Goal: Task Accomplishment & Management: Complete application form

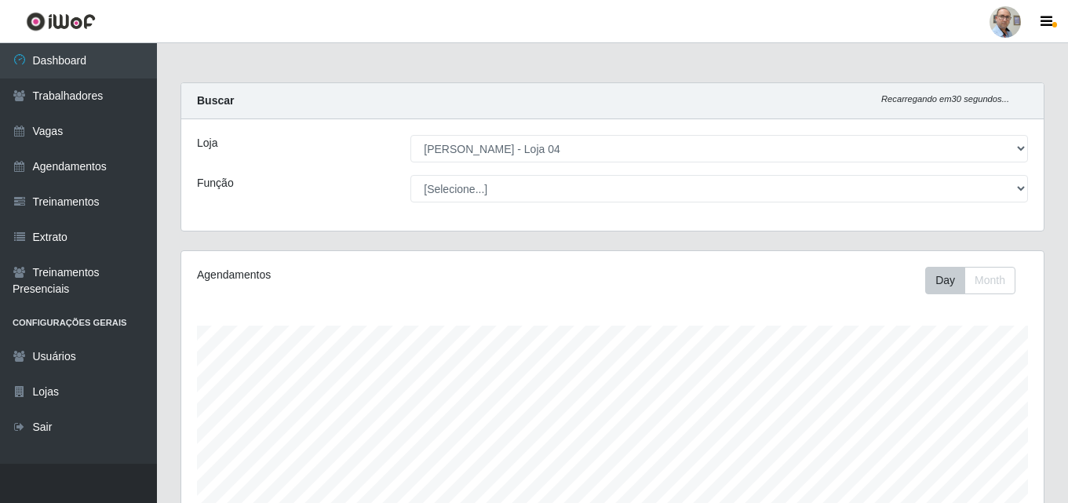
select select "251"
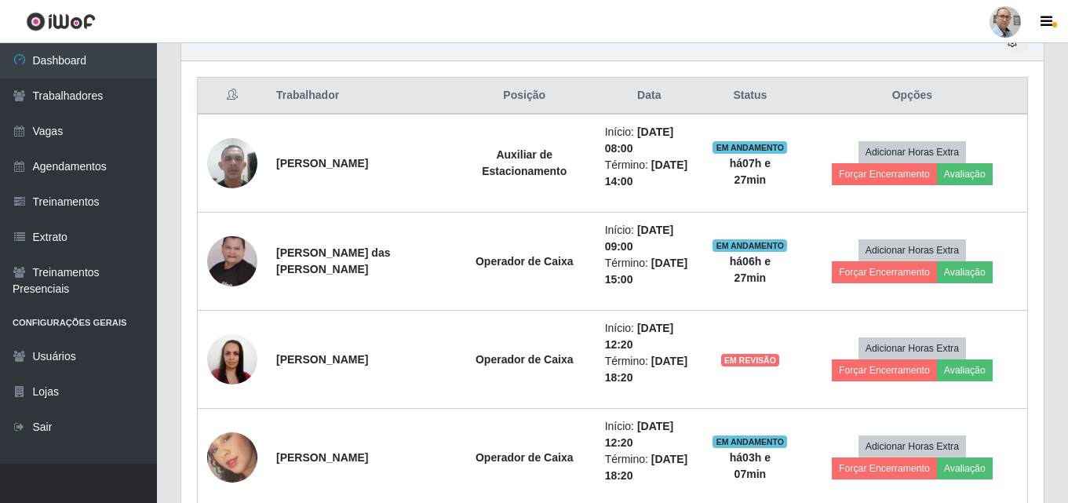
scroll to position [326, 862]
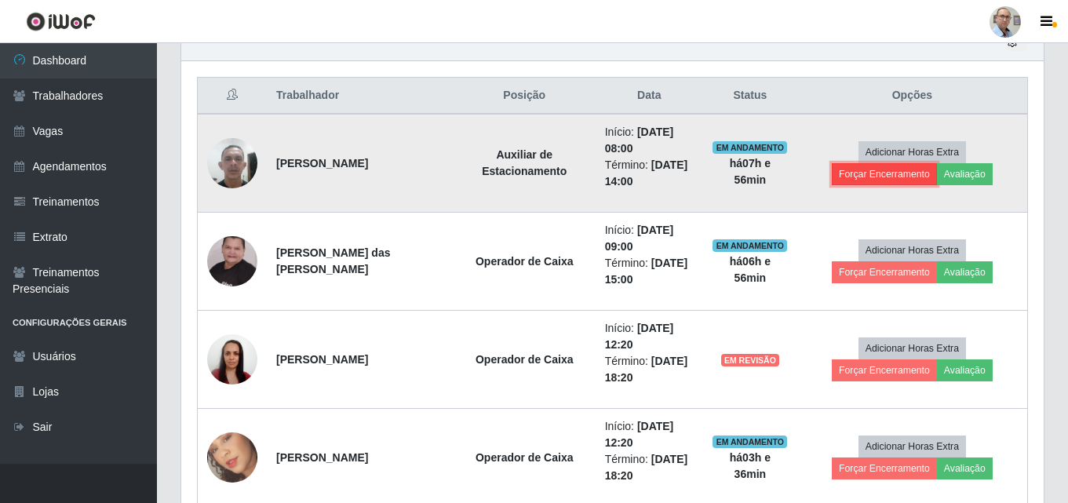
click at [937, 163] on button "Forçar Encerramento" at bounding box center [884, 174] width 105 height 22
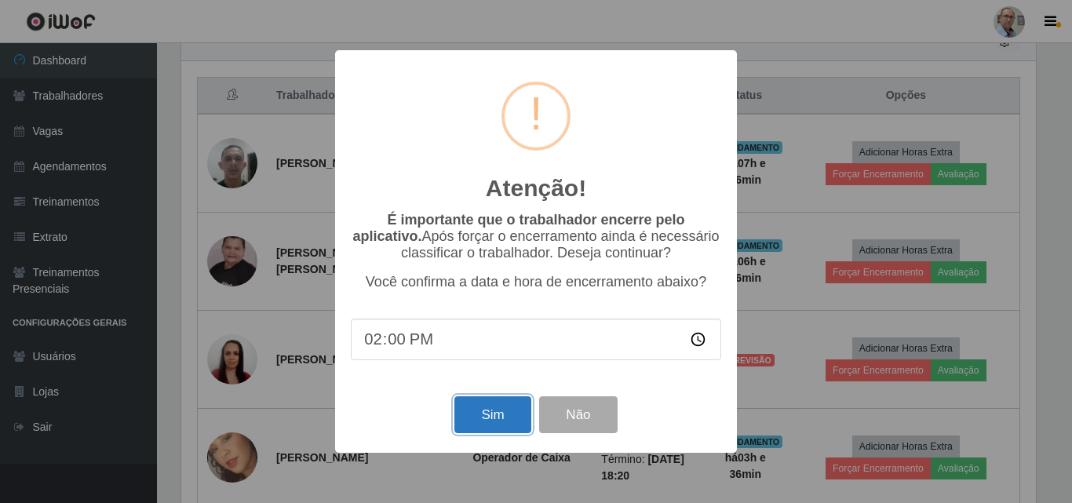
click at [499, 414] on button "Sim" at bounding box center [492, 414] width 76 height 37
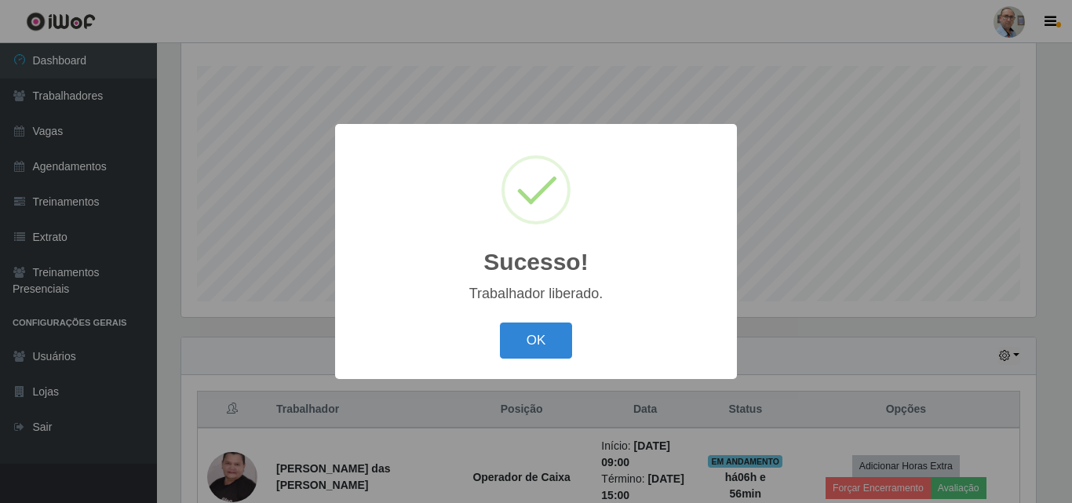
click at [843, 231] on div "Sucesso! × Trabalhador liberado. OK Cancel" at bounding box center [536, 251] width 1072 height 503
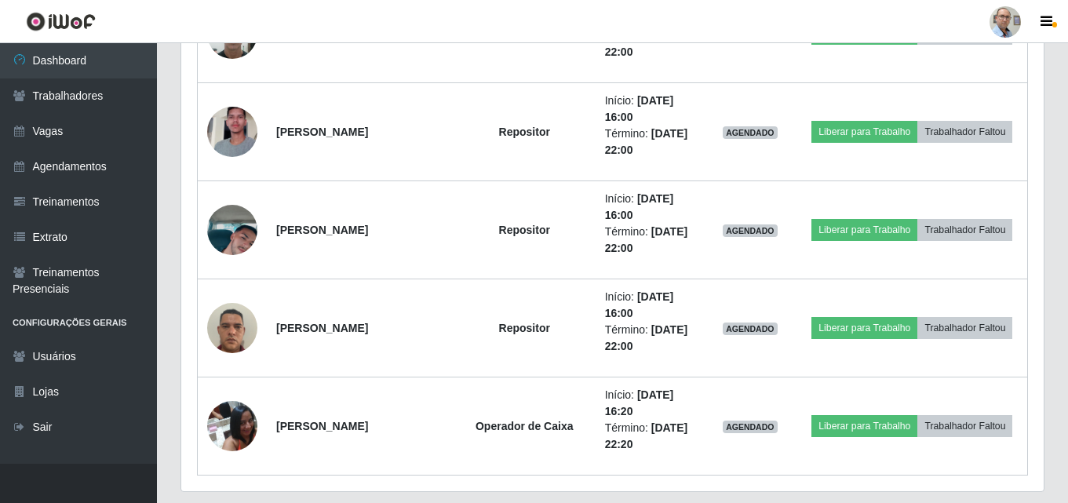
scroll to position [1908, 0]
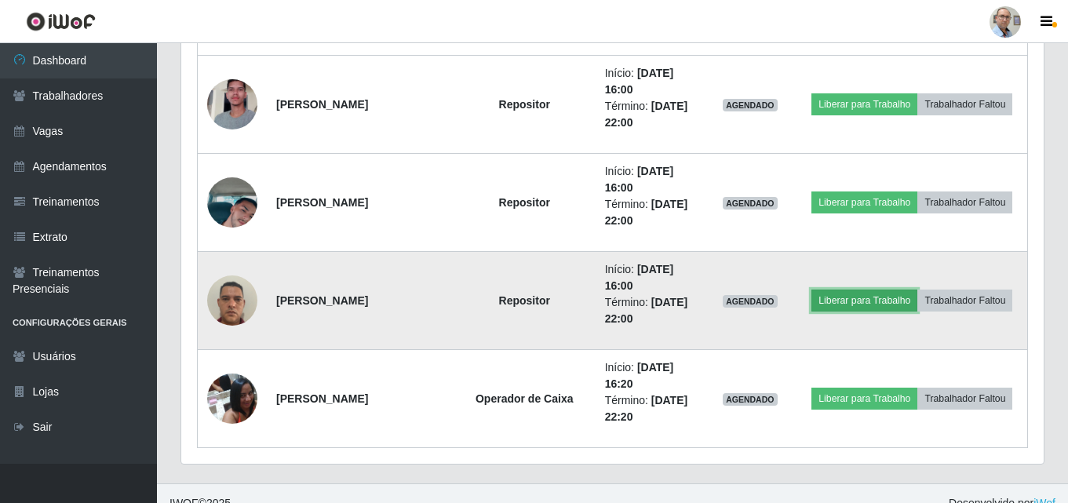
click at [861, 297] on button "Liberar para Trabalho" at bounding box center [864, 301] width 106 height 22
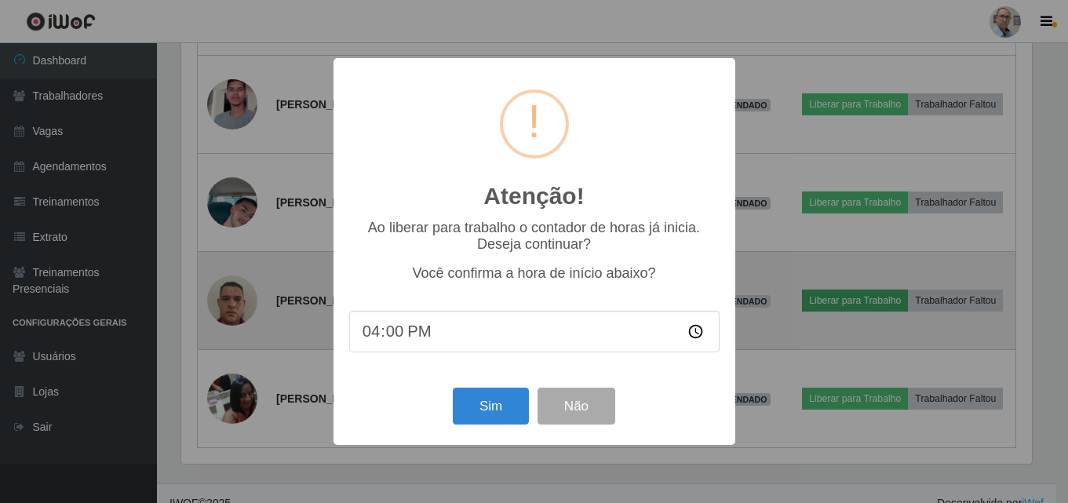
scroll to position [326, 855]
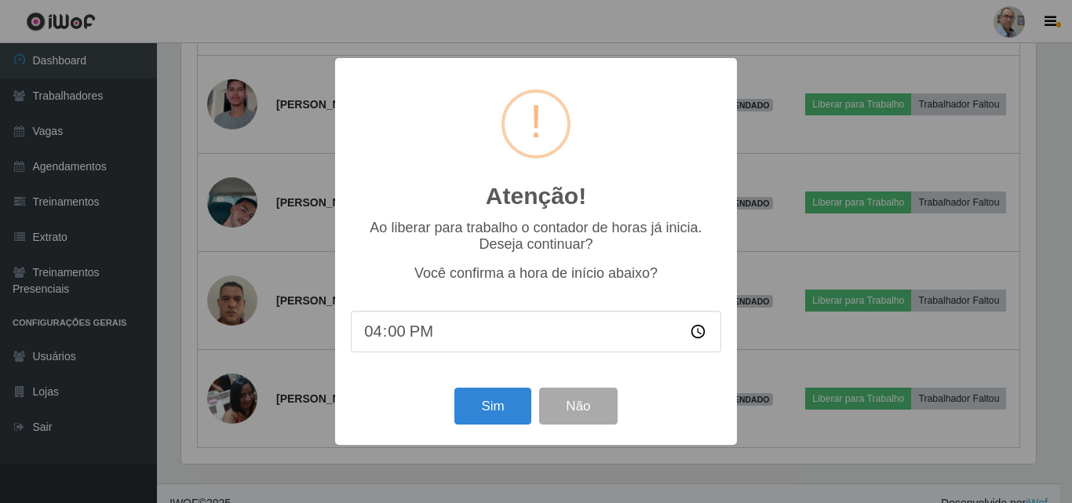
click at [451, 411] on div "Sim Não" at bounding box center [536, 406] width 370 height 45
click at [476, 411] on button "Sim" at bounding box center [492, 406] width 76 height 37
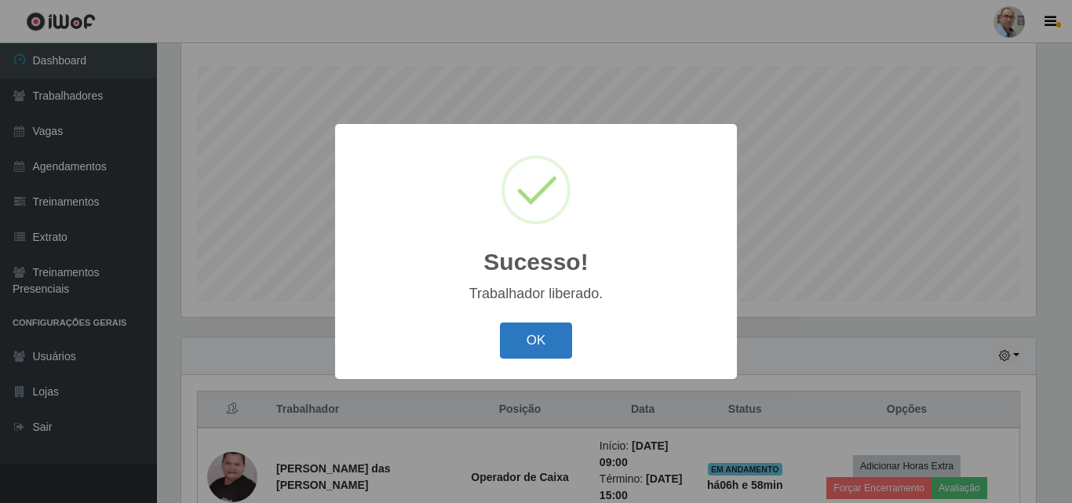
click at [539, 345] on button "OK" at bounding box center [536, 341] width 73 height 37
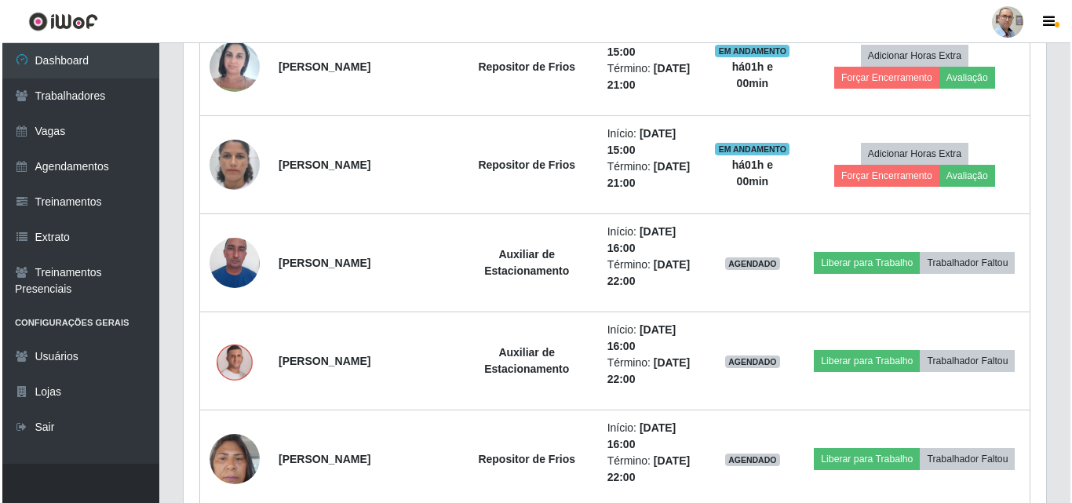
scroll to position [1280, 0]
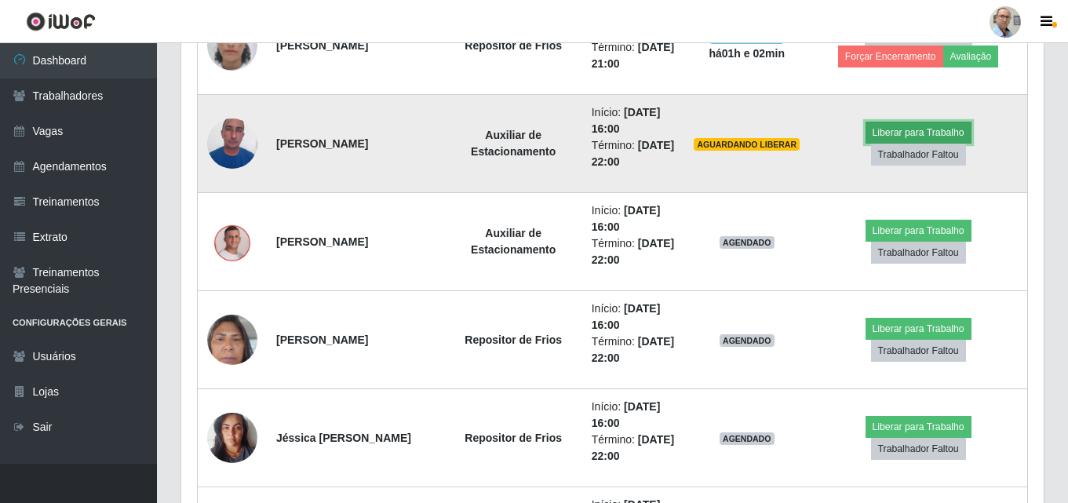
click at [866, 142] on button "Liberar para Trabalho" at bounding box center [919, 133] width 106 height 22
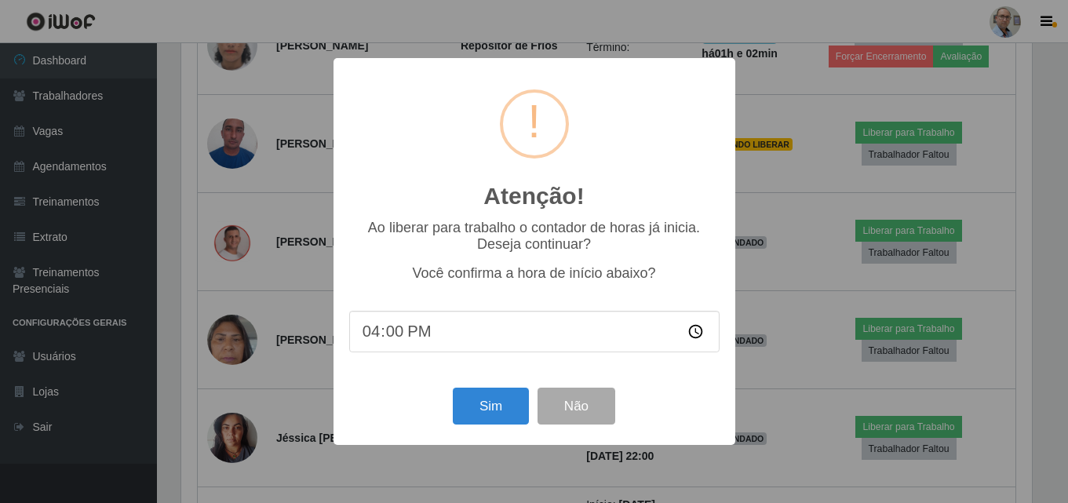
scroll to position [326, 855]
click at [482, 407] on button "Sim" at bounding box center [492, 406] width 76 height 37
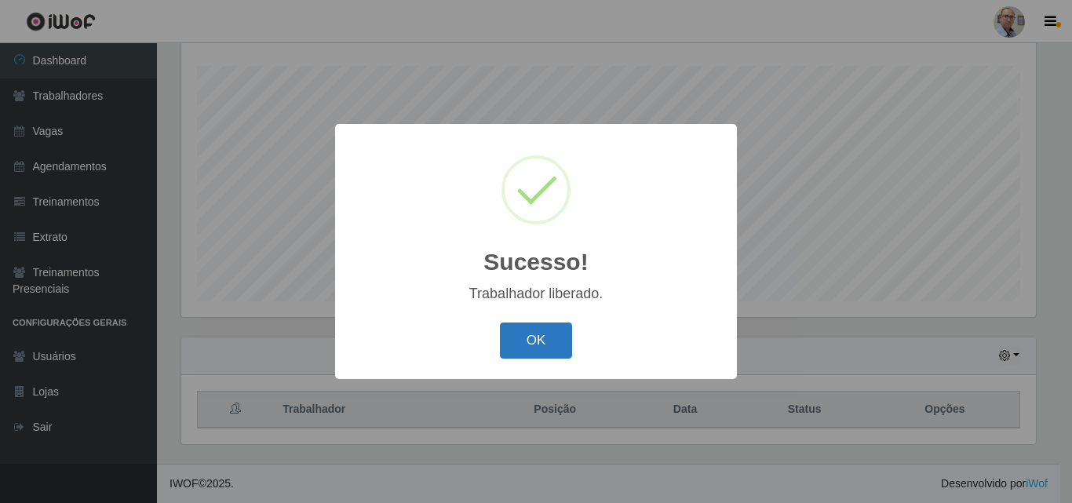
click at [523, 343] on button "OK" at bounding box center [536, 341] width 73 height 37
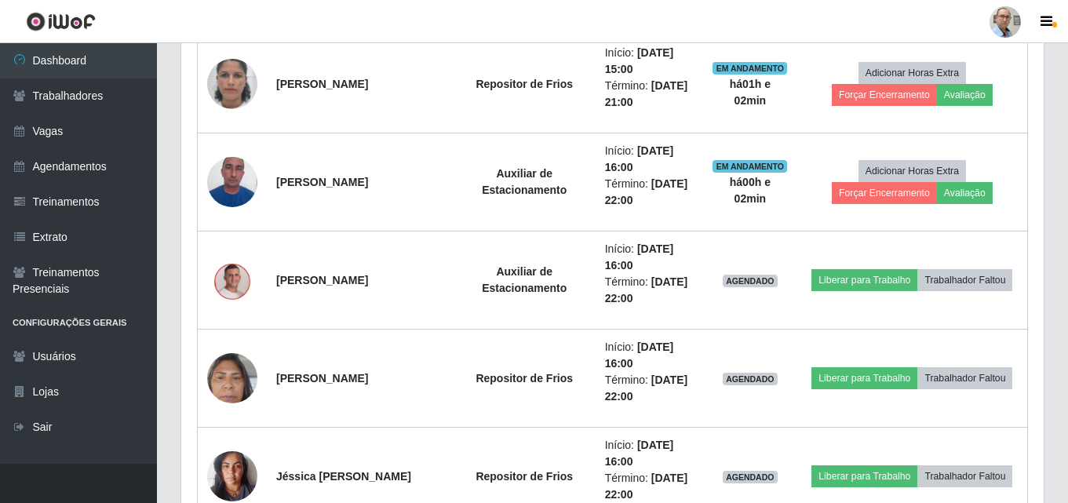
scroll to position [1358, 0]
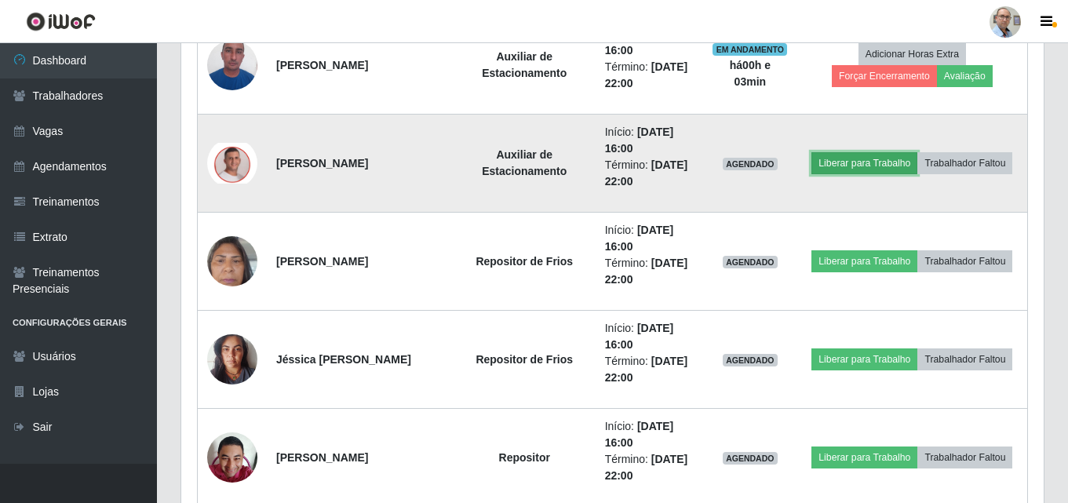
click at [874, 170] on button "Liberar para Trabalho" at bounding box center [864, 163] width 106 height 22
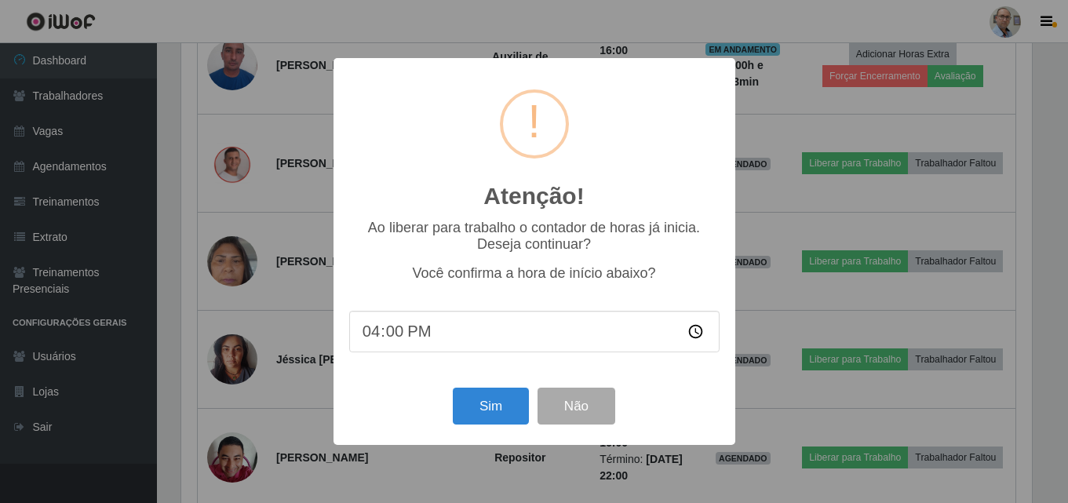
scroll to position [326, 855]
click at [480, 418] on button "Sim" at bounding box center [492, 406] width 76 height 37
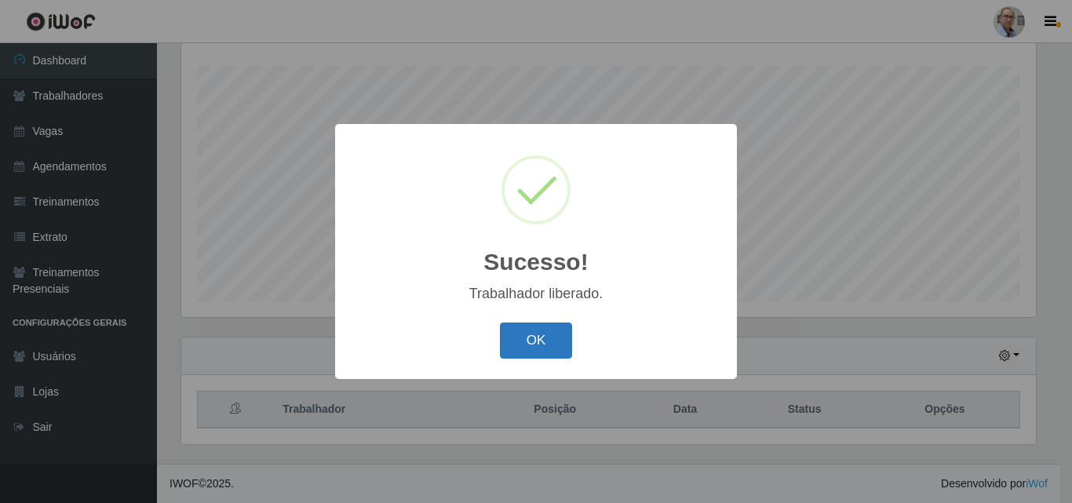
click at [553, 344] on button "OK" at bounding box center [536, 341] width 73 height 37
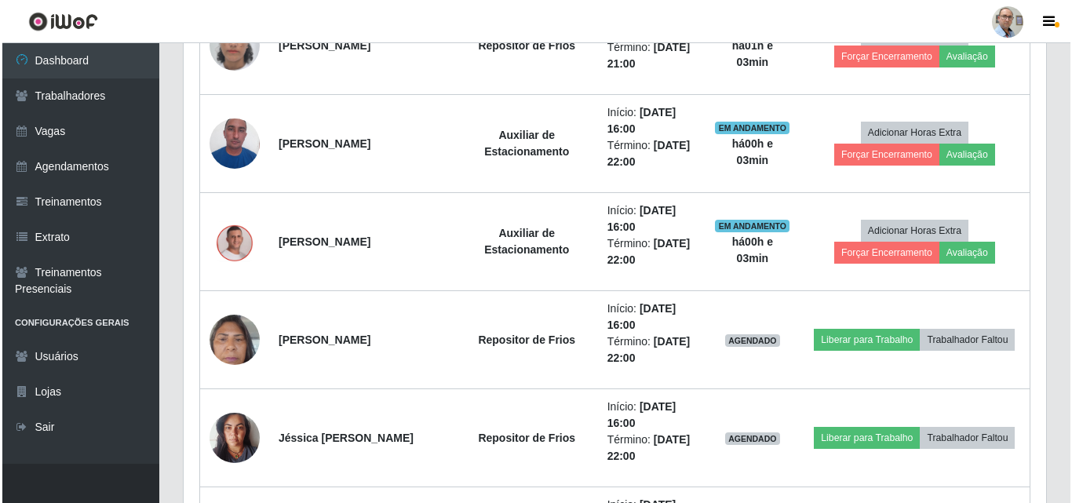
scroll to position [1437, 0]
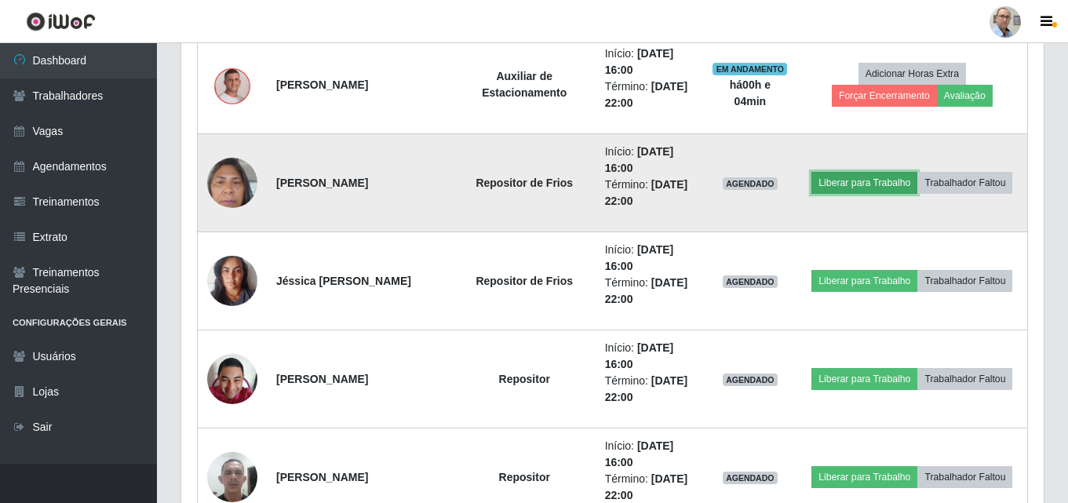
click at [860, 179] on button "Liberar para Trabalho" at bounding box center [864, 183] width 106 height 22
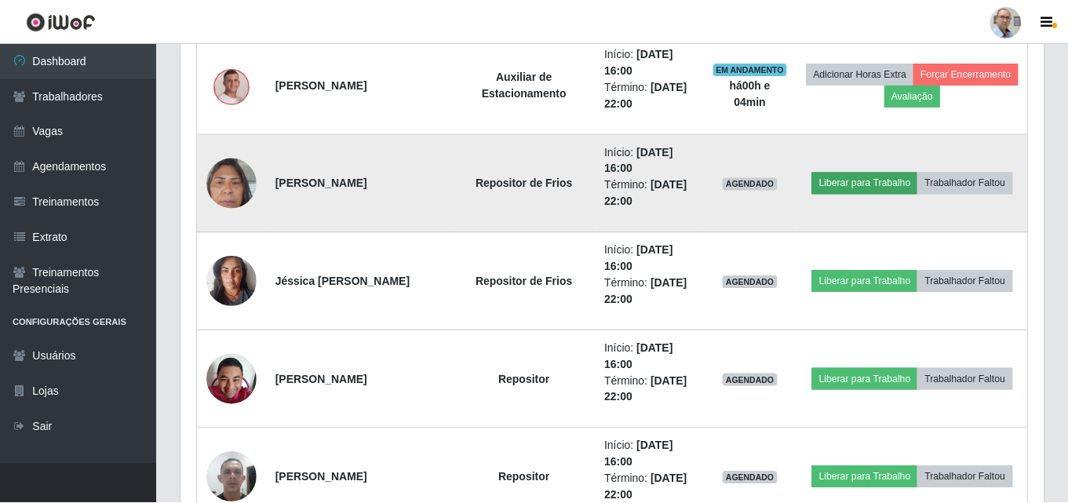
scroll to position [326, 855]
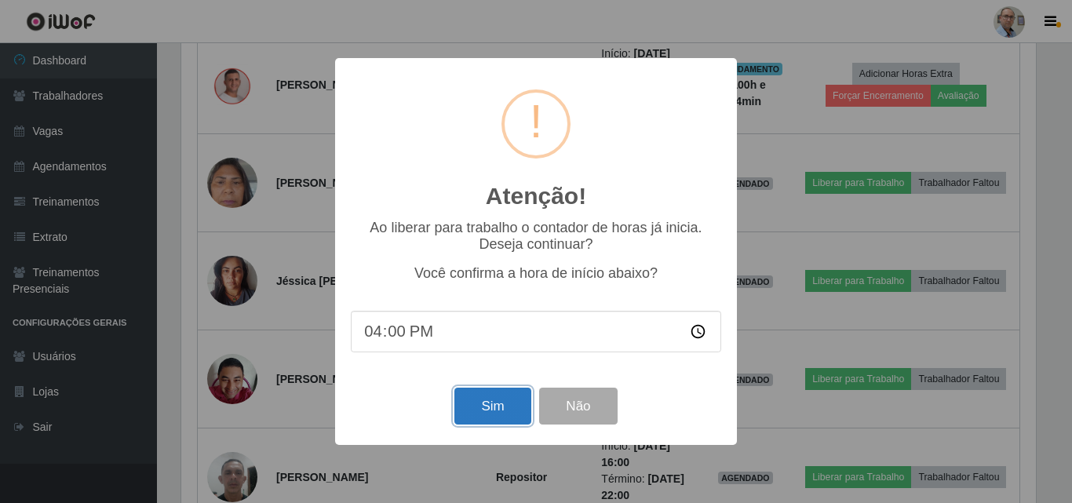
click at [502, 401] on button "Sim" at bounding box center [492, 406] width 76 height 37
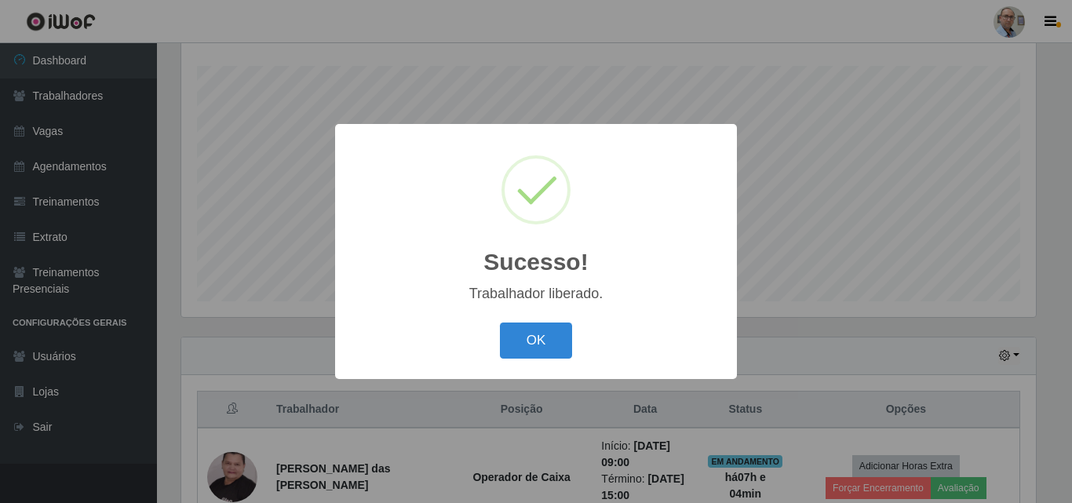
drag, startPoint x: 557, startPoint y: 344, endPoint x: 561, endPoint y: 354, distance: 10.9
click at [557, 343] on button "OK" at bounding box center [536, 341] width 73 height 37
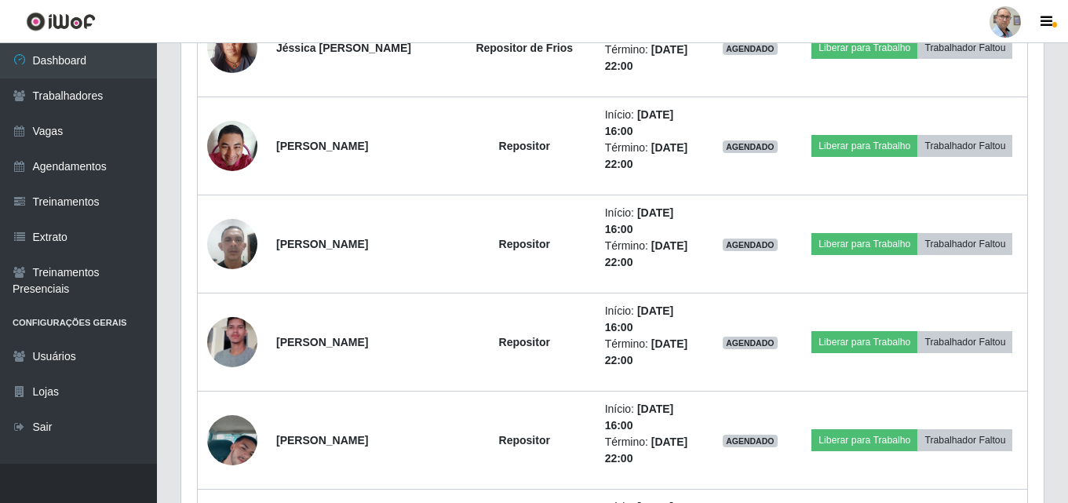
scroll to position [1594, 0]
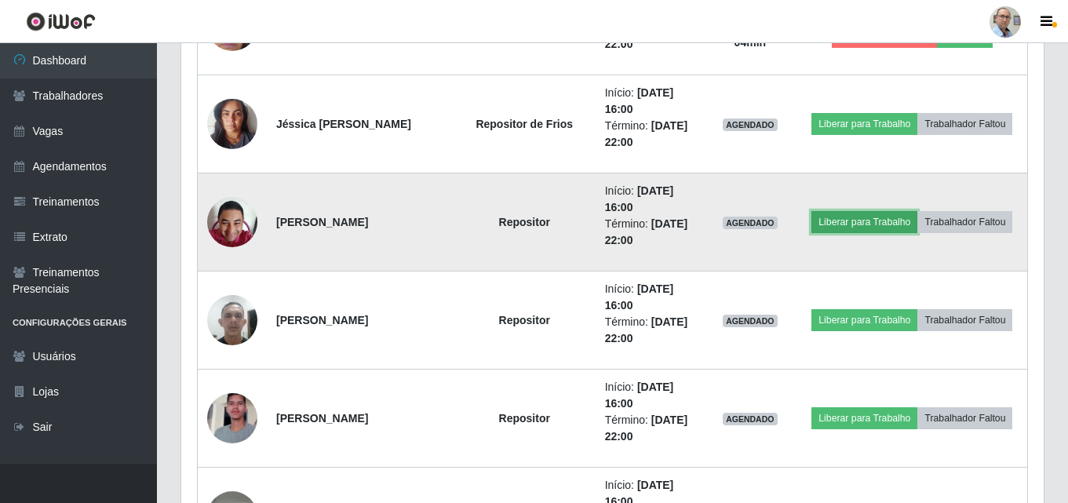
click at [848, 227] on button "Liberar para Trabalho" at bounding box center [864, 222] width 106 height 22
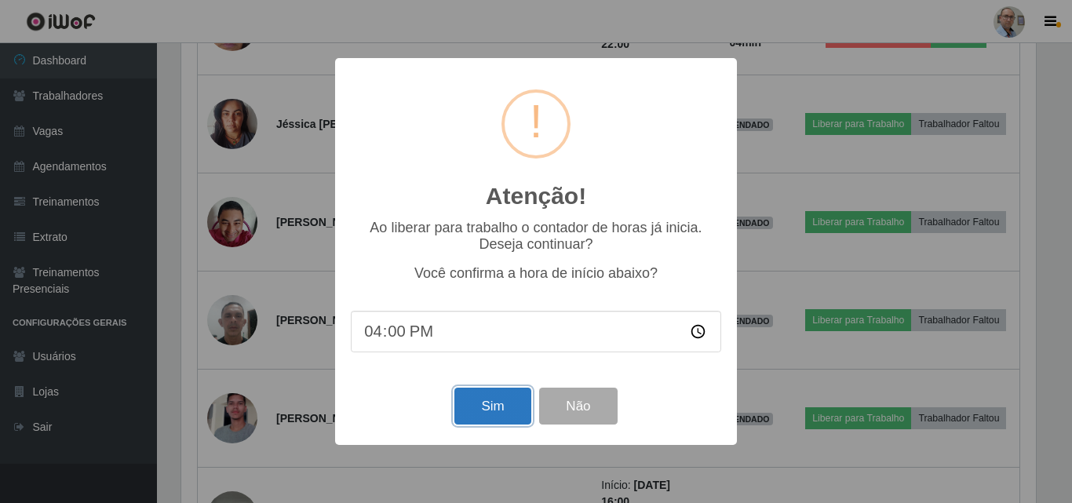
click at [501, 399] on button "Sim" at bounding box center [492, 406] width 76 height 37
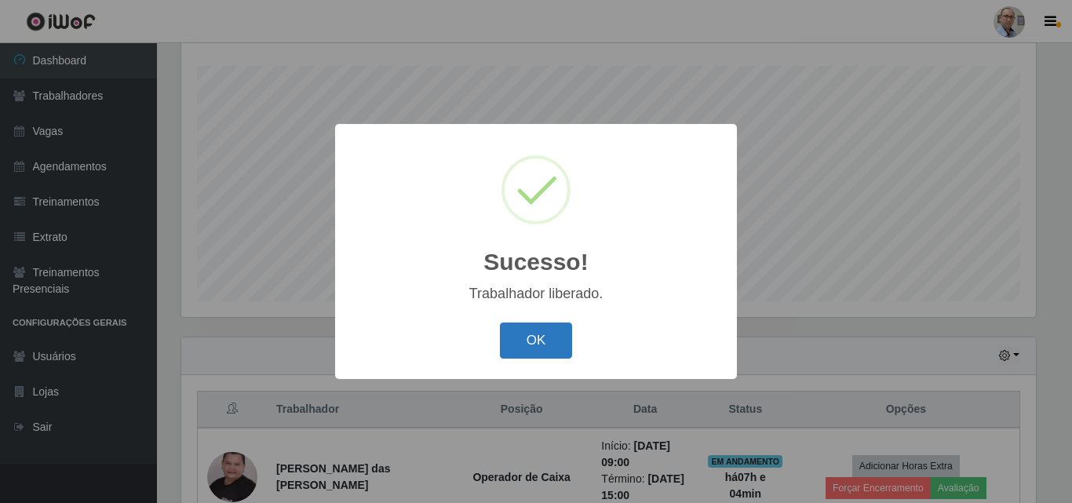
click at [520, 333] on button "OK" at bounding box center [536, 341] width 73 height 37
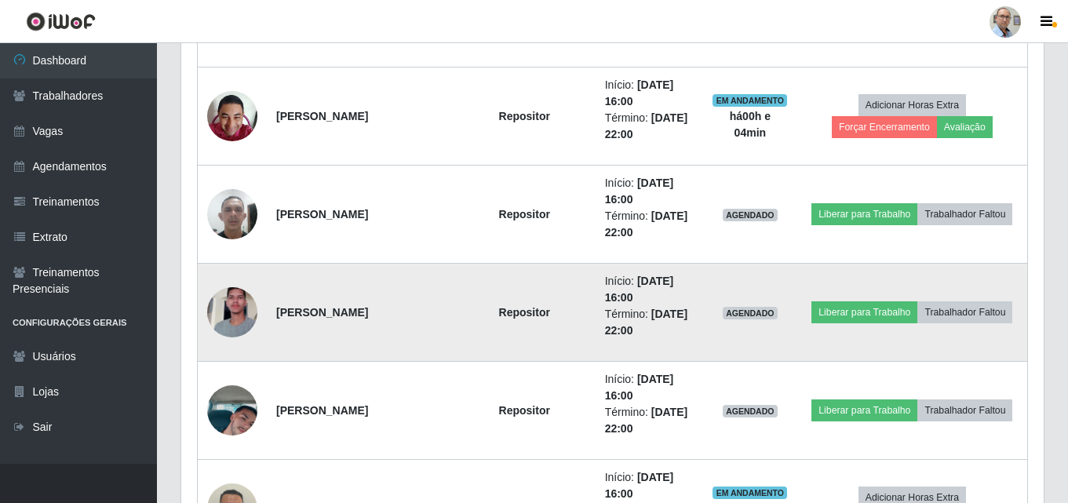
scroll to position [1672, 0]
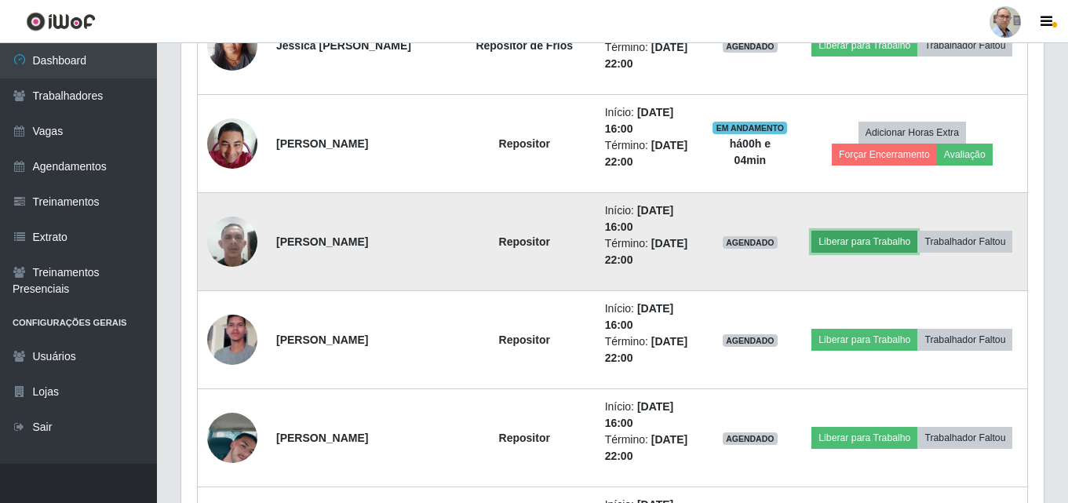
click at [889, 242] on button "Liberar para Trabalho" at bounding box center [864, 242] width 106 height 22
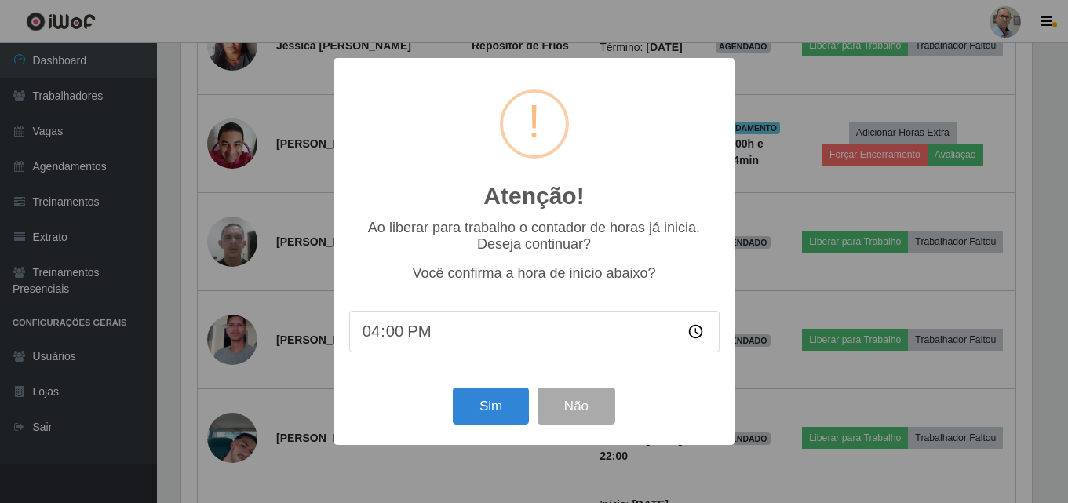
scroll to position [326, 855]
click at [490, 399] on button "Sim" at bounding box center [492, 406] width 76 height 37
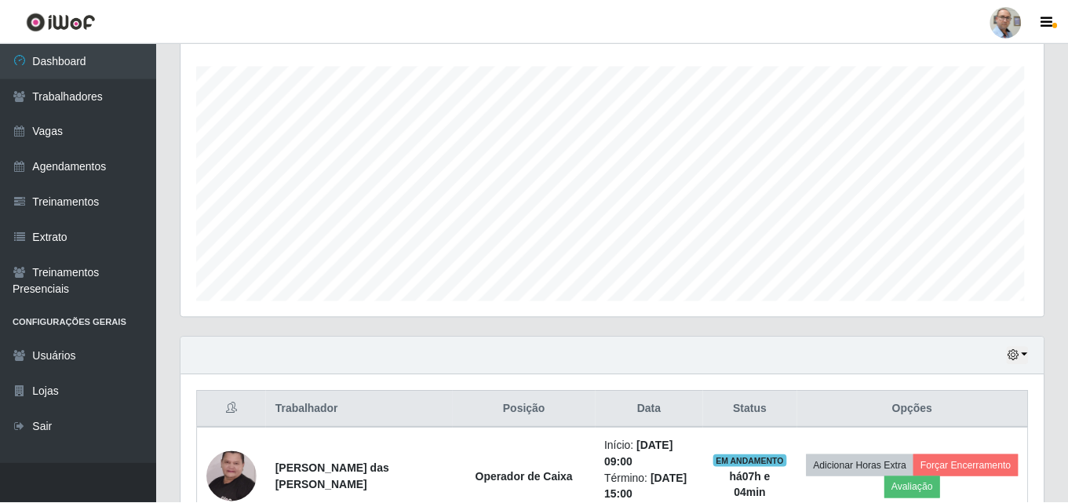
scroll to position [0, 0]
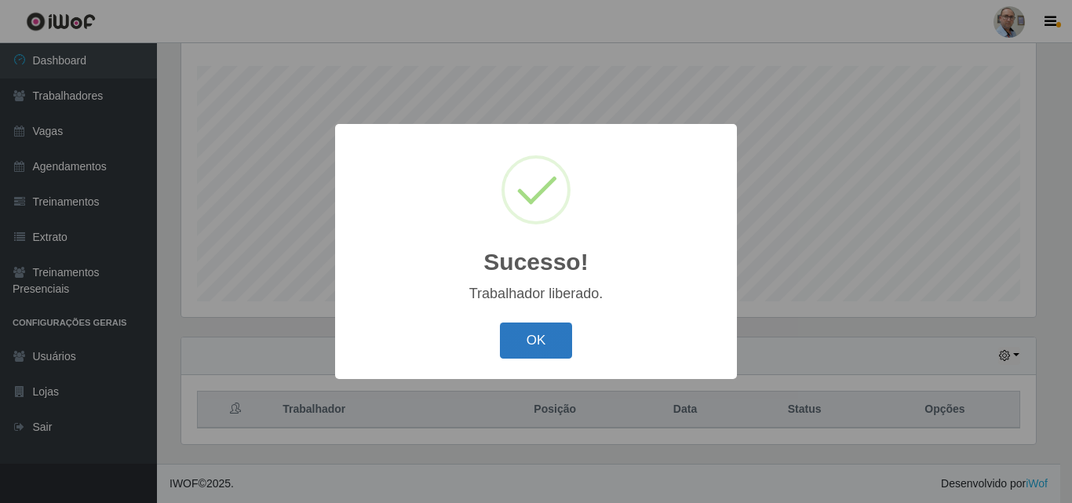
click at [542, 337] on button "OK" at bounding box center [536, 341] width 73 height 37
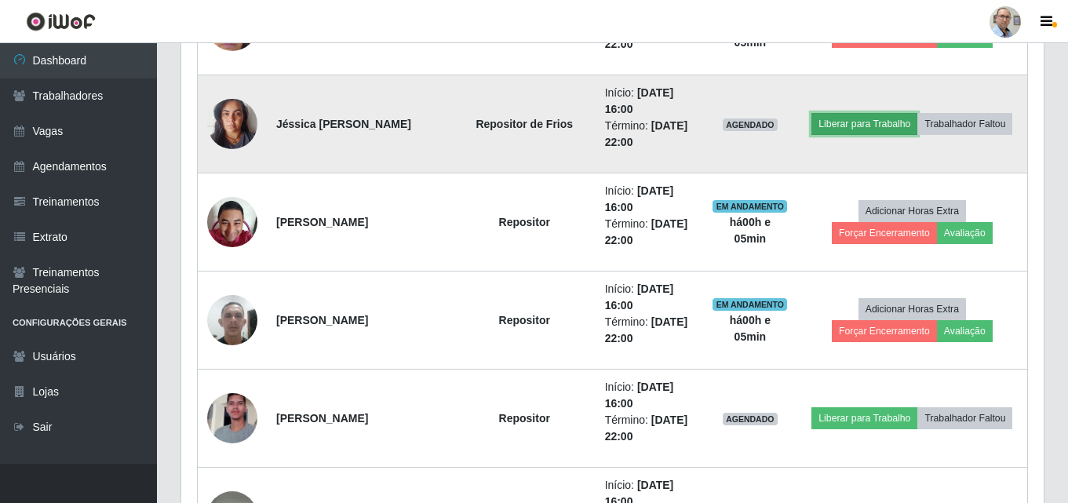
click at [892, 126] on button "Liberar para Trabalho" at bounding box center [864, 124] width 106 height 22
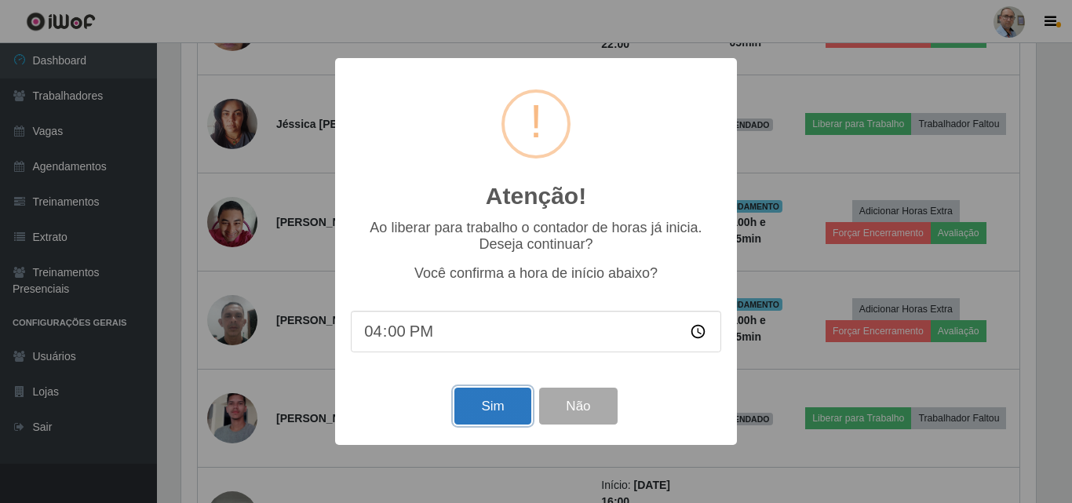
click at [518, 414] on button "Sim" at bounding box center [492, 406] width 76 height 37
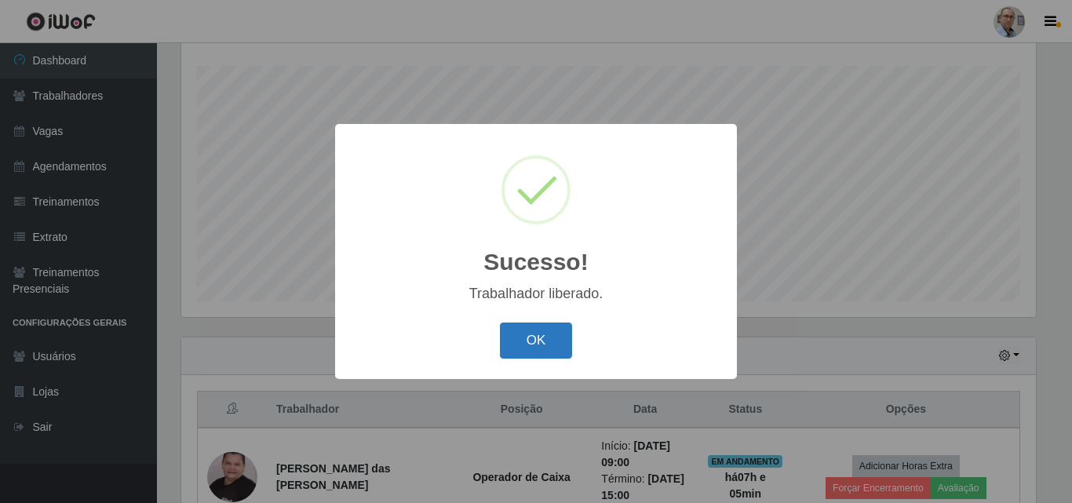
click at [511, 337] on button "OK" at bounding box center [536, 341] width 73 height 37
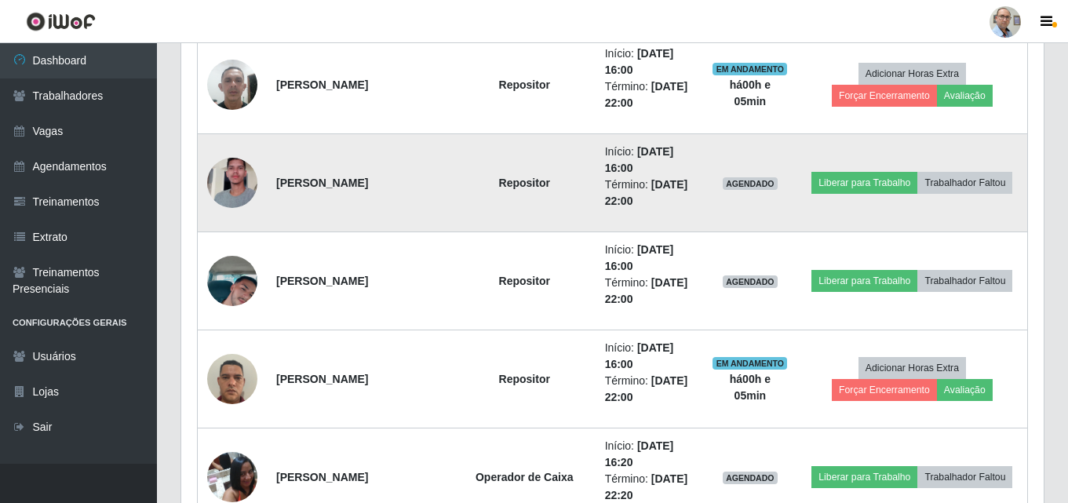
click at [234, 199] on img at bounding box center [232, 182] width 50 height 89
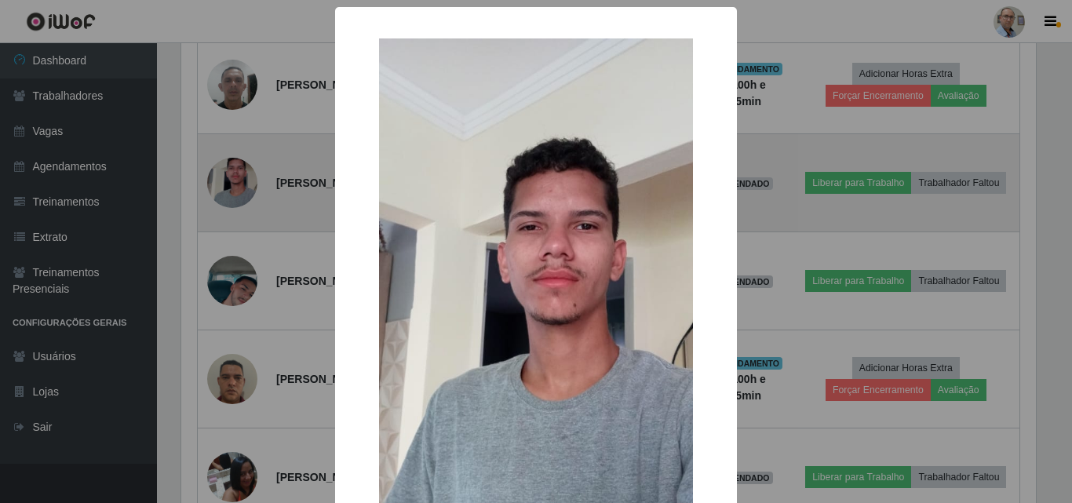
click at [234, 199] on div "× OK Cancel" at bounding box center [536, 251] width 1072 height 503
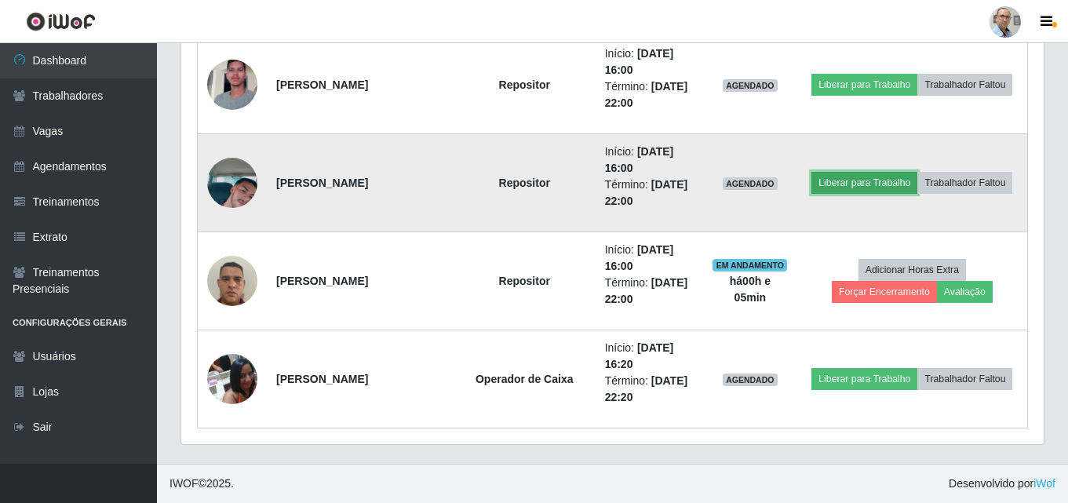
click at [844, 183] on button "Liberar para Trabalho" at bounding box center [864, 183] width 106 height 22
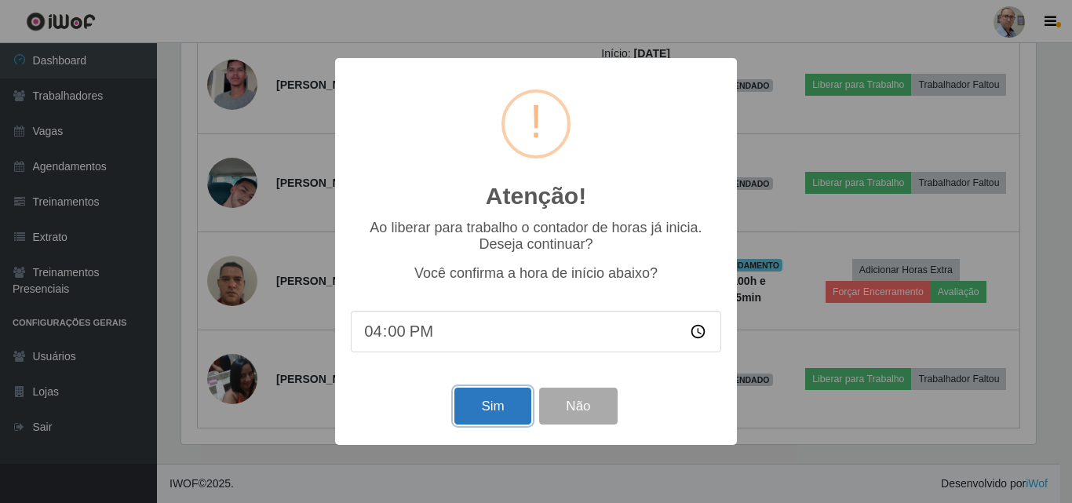
click at [498, 403] on button "Sim" at bounding box center [492, 406] width 76 height 37
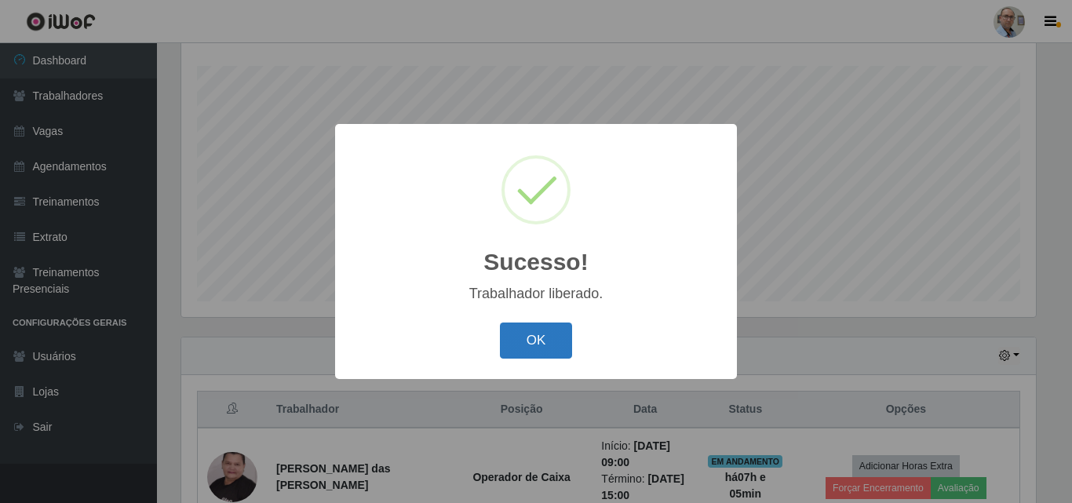
click at [523, 345] on button "OK" at bounding box center [536, 341] width 73 height 37
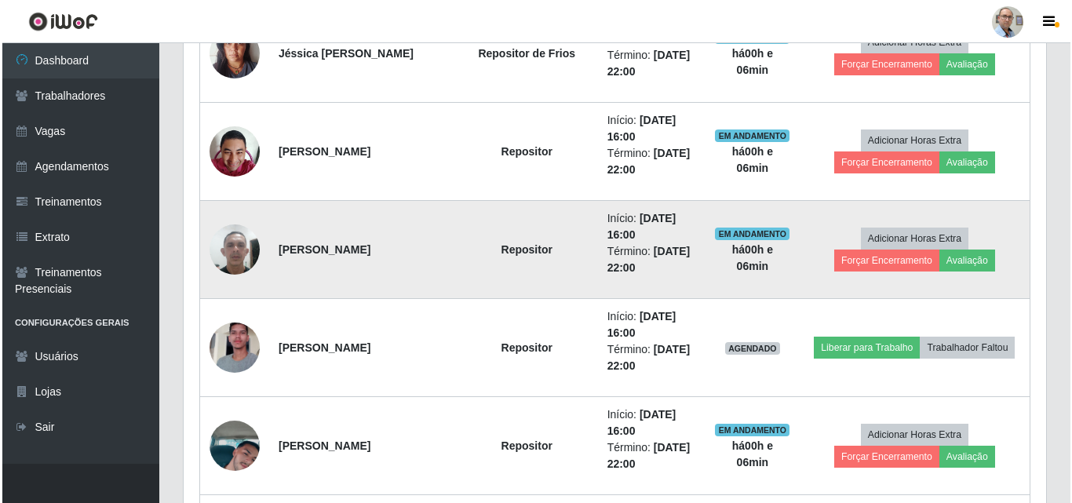
scroll to position [1692, 0]
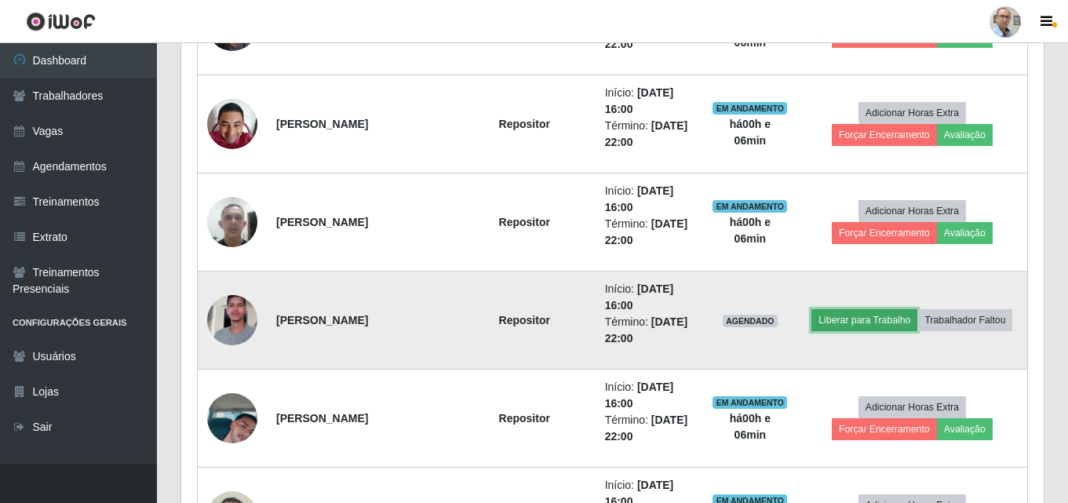
click at [827, 319] on button "Liberar para Trabalho" at bounding box center [864, 320] width 106 height 22
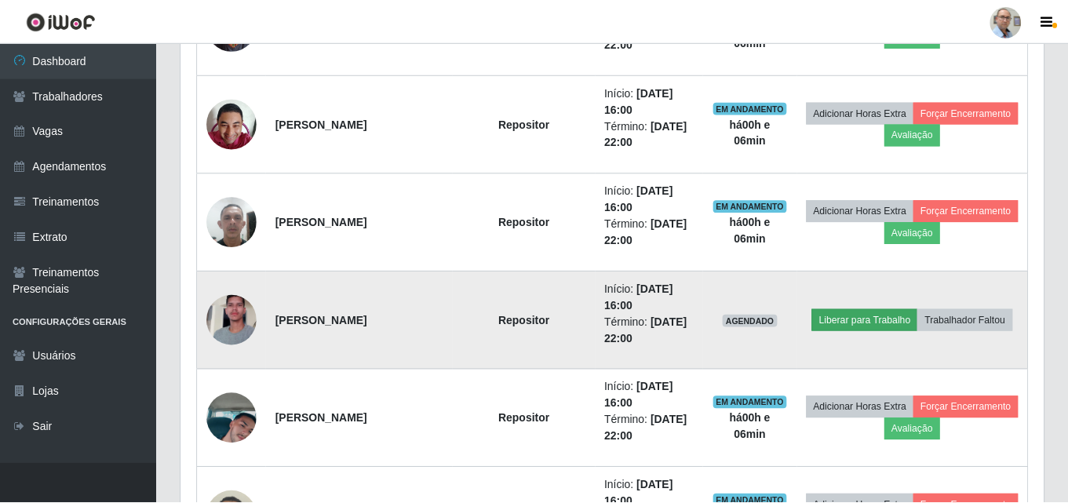
scroll to position [326, 855]
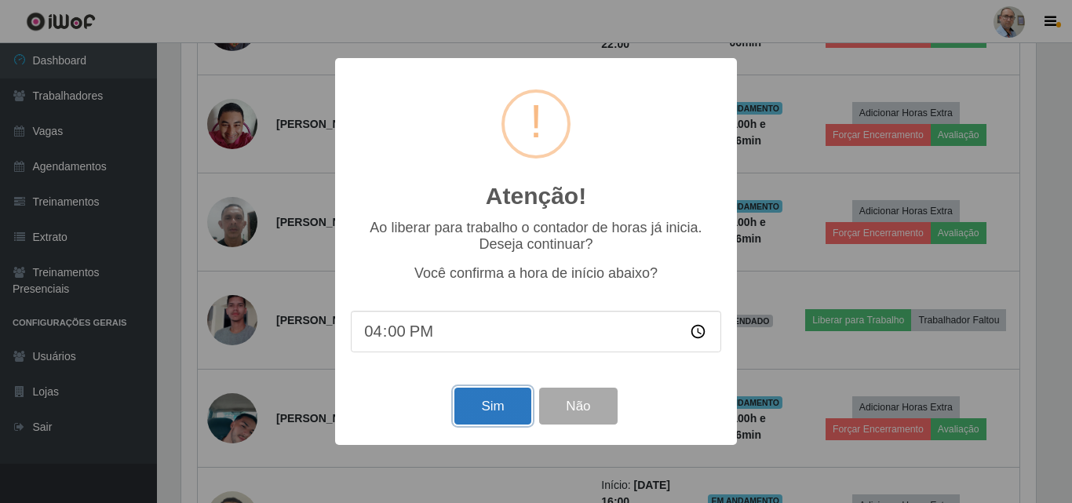
click at [492, 406] on button "Sim" at bounding box center [492, 406] width 76 height 37
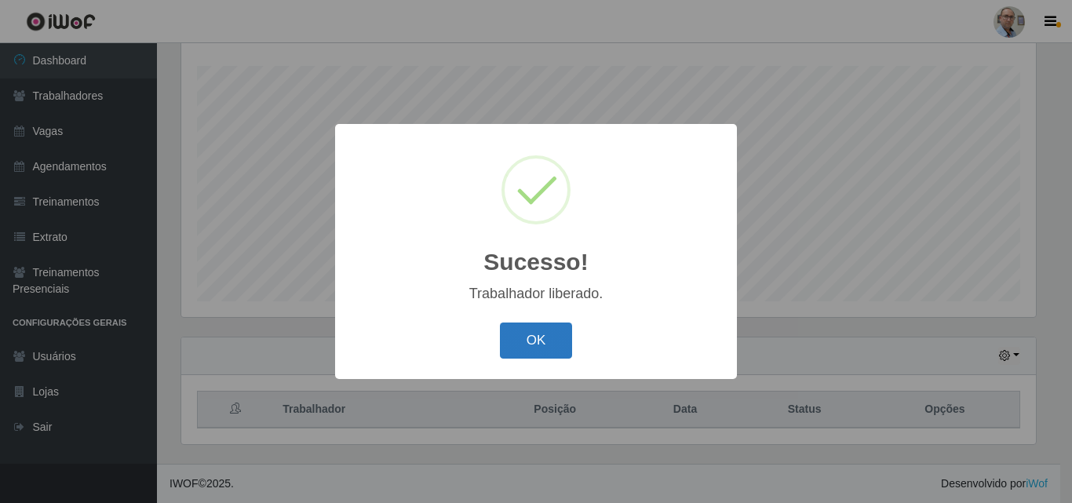
click at [558, 351] on button "OK" at bounding box center [536, 341] width 73 height 37
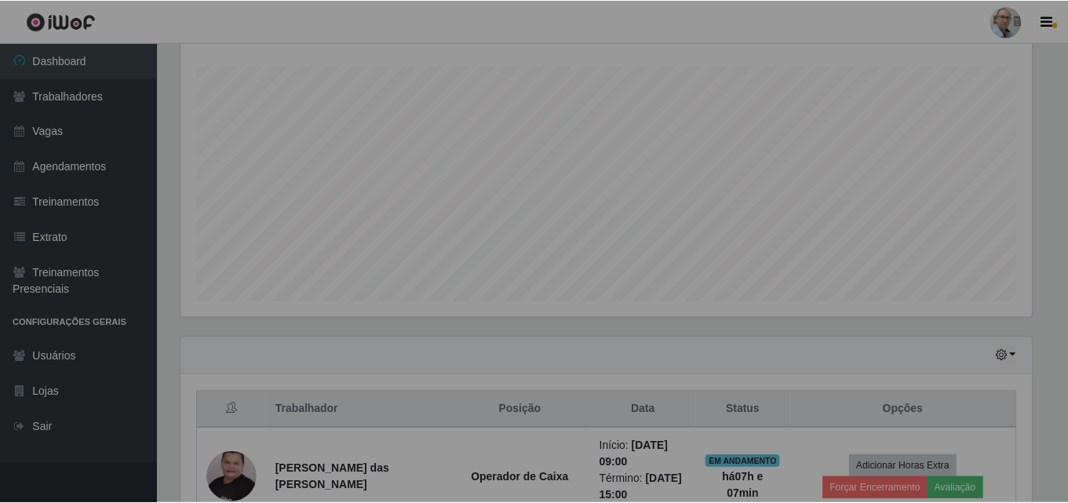
scroll to position [326, 862]
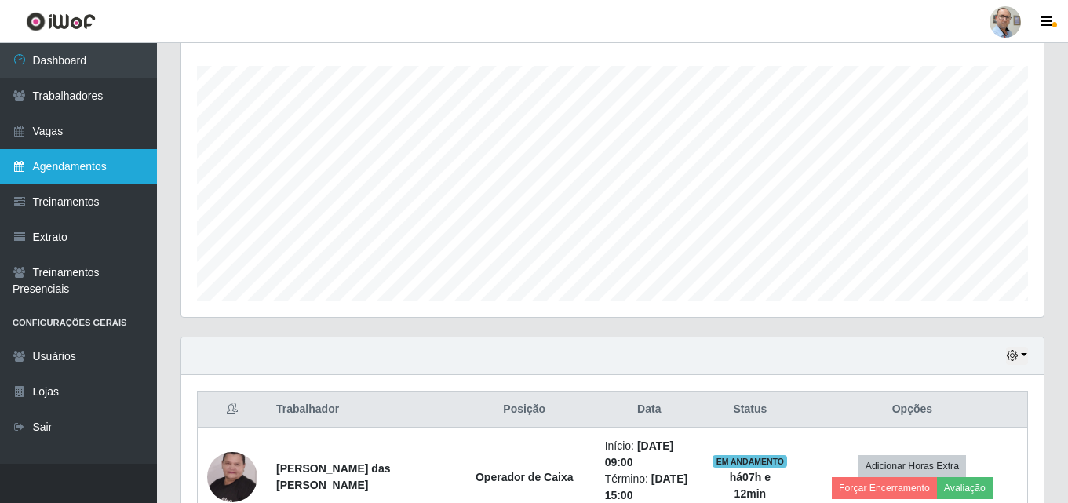
click at [73, 162] on link "Agendamentos" at bounding box center [78, 166] width 157 height 35
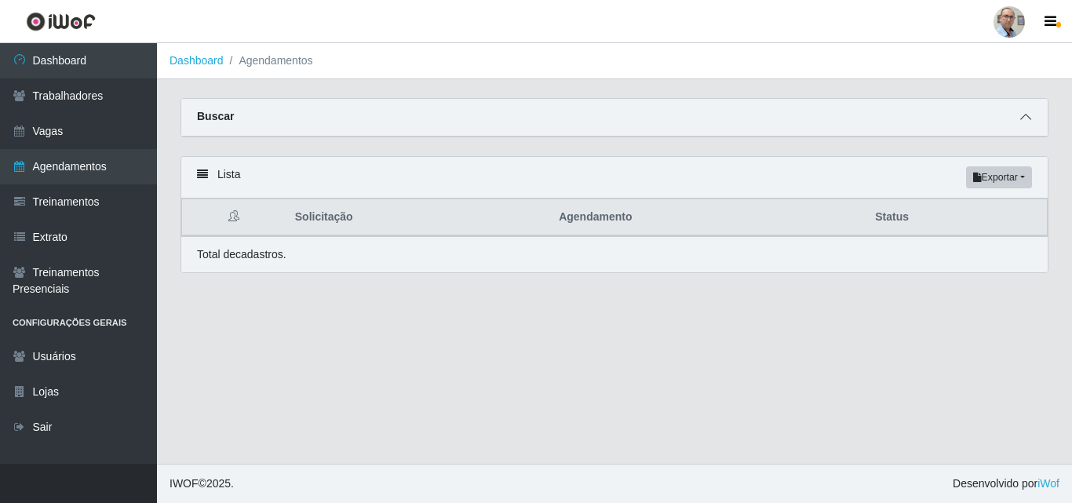
click at [1028, 118] on icon at bounding box center [1025, 116] width 11 height 11
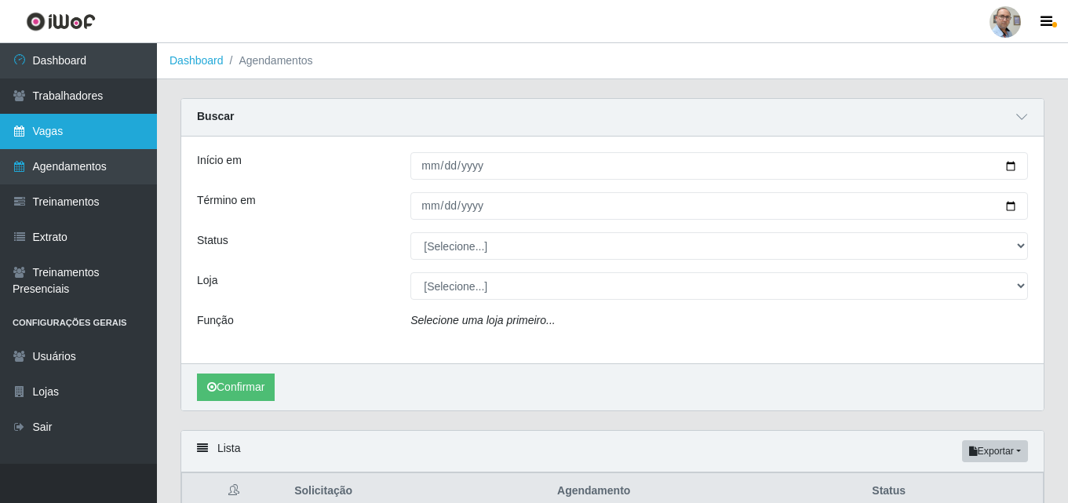
click at [67, 128] on link "Vagas" at bounding box center [78, 131] width 157 height 35
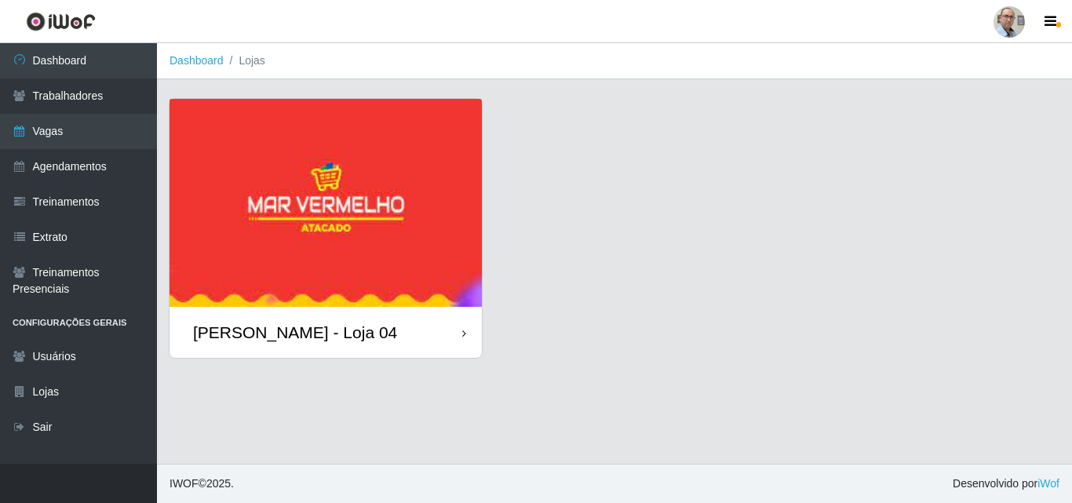
click at [390, 183] on img at bounding box center [326, 203] width 312 height 208
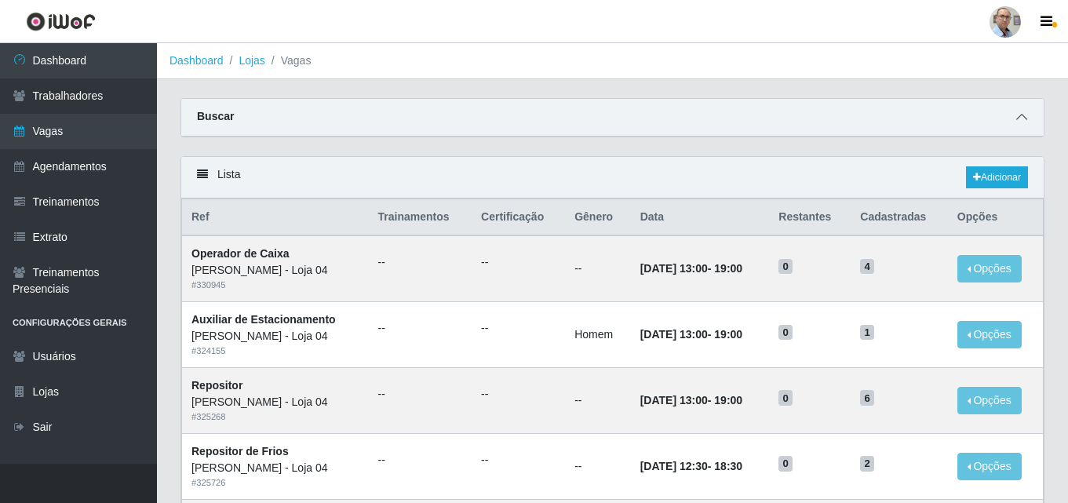
click at [1027, 119] on icon at bounding box center [1021, 116] width 11 height 11
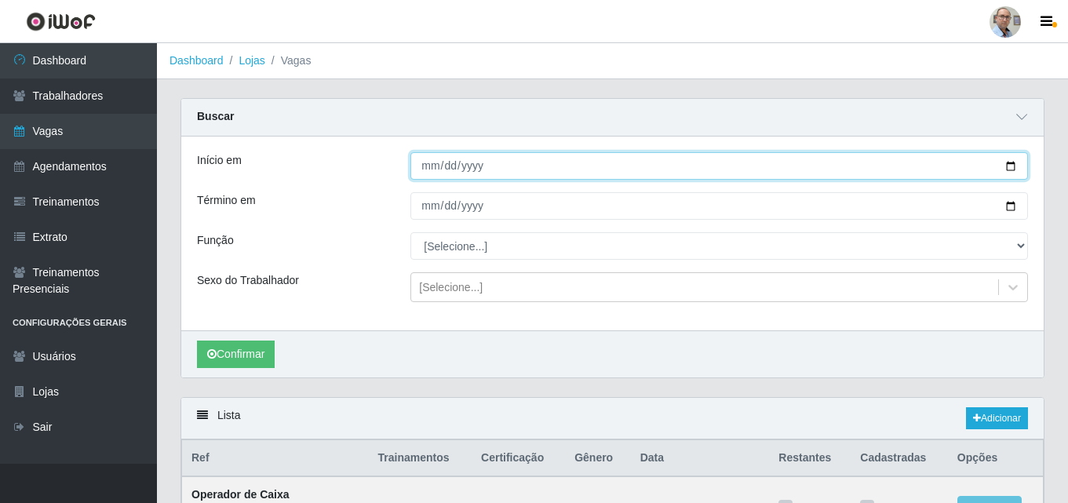
click at [1015, 162] on input "Início em" at bounding box center [719, 165] width 618 height 27
type input "[DATE]"
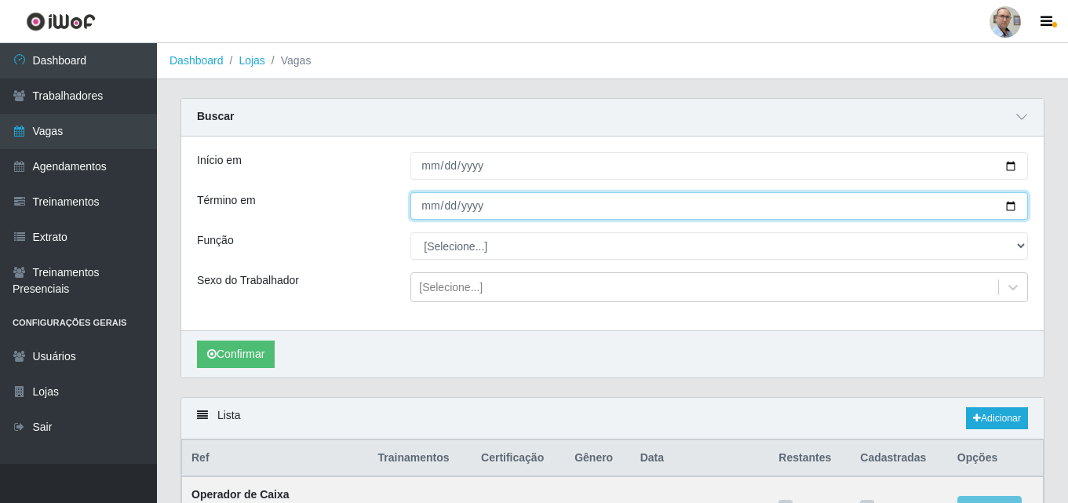
click at [1004, 206] on input "Término em" at bounding box center [719, 205] width 618 height 27
type input "[DATE]"
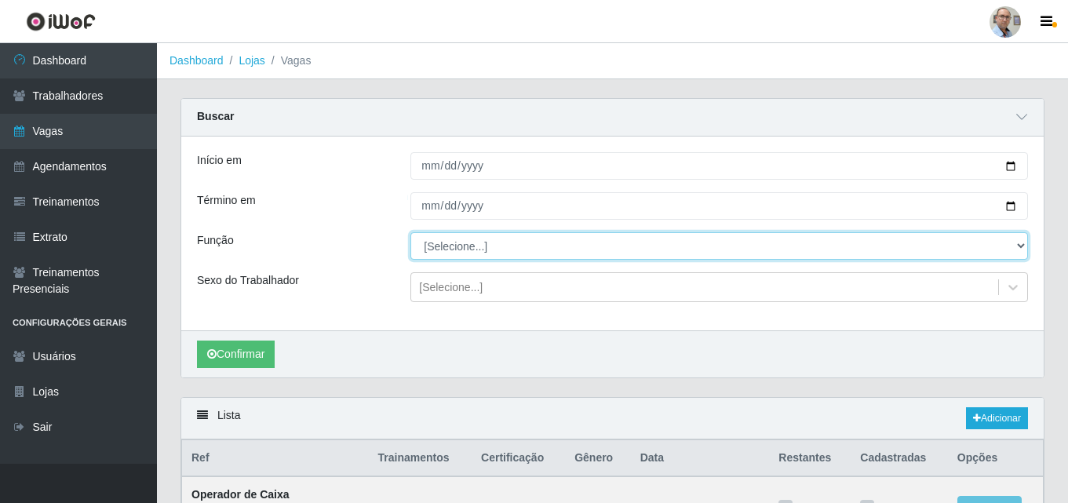
click at [1024, 244] on select "[Selecione...] ASG ASG + ASG ++ Auxiliar de Depósito Auxiliar de Depósito + Aux…" at bounding box center [719, 245] width 618 height 27
click at [505, 248] on select "[Selecione...] ASG ASG + ASG ++ Auxiliar de Depósito Auxiliar de Depósito + Aux…" at bounding box center [719, 245] width 618 height 27
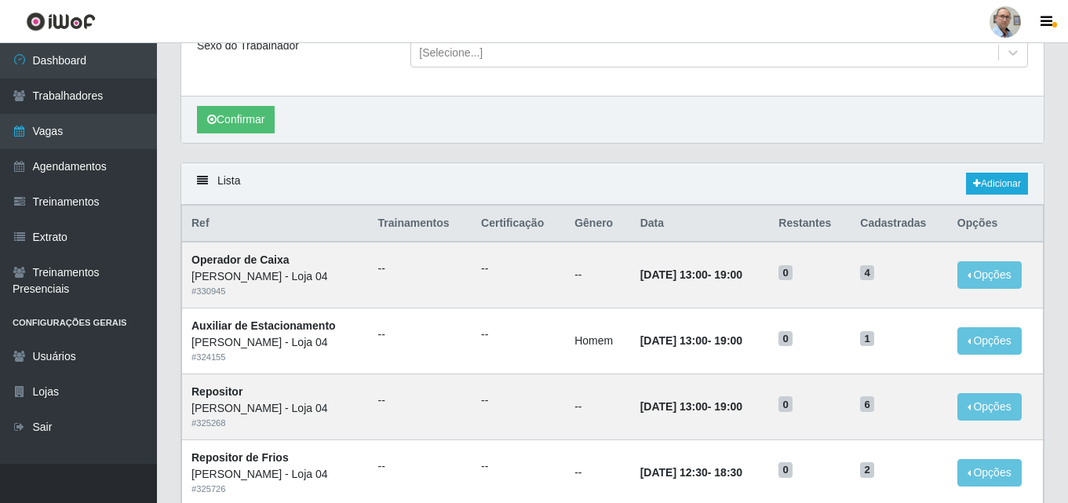
scroll to position [235, 0]
click at [254, 128] on button "Confirmar" at bounding box center [236, 118] width 78 height 27
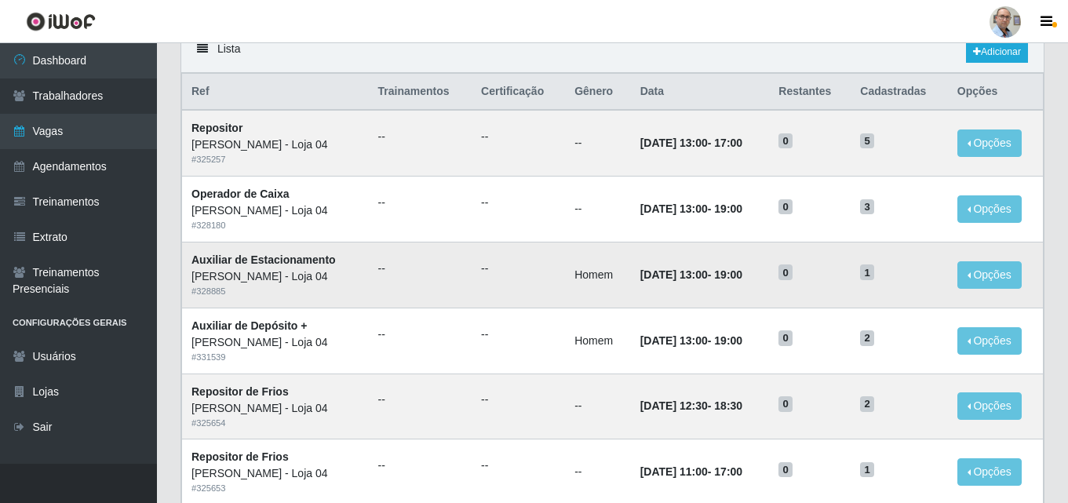
scroll to position [392, 0]
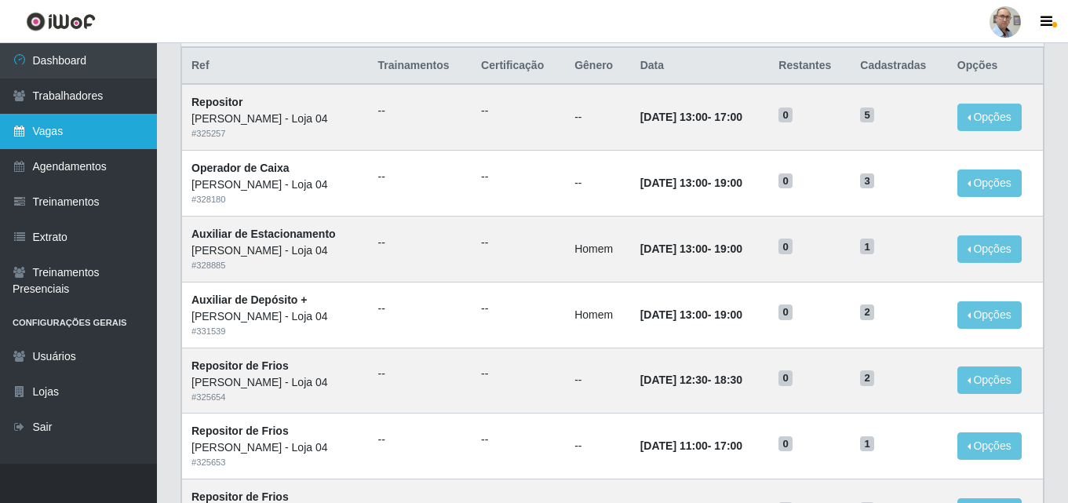
click at [67, 133] on link "Vagas" at bounding box center [78, 131] width 157 height 35
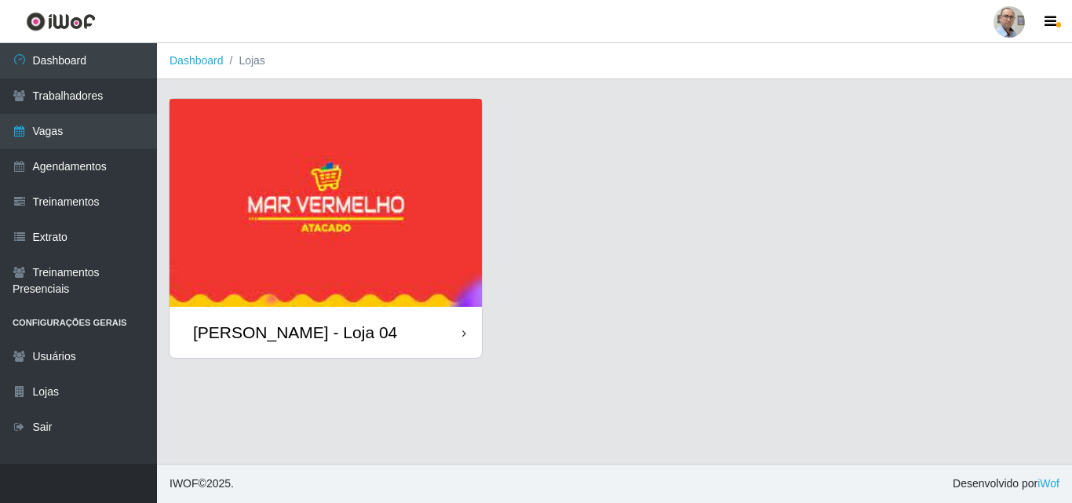
click at [269, 330] on div "[PERSON_NAME] - Loja 04" at bounding box center [295, 333] width 204 height 20
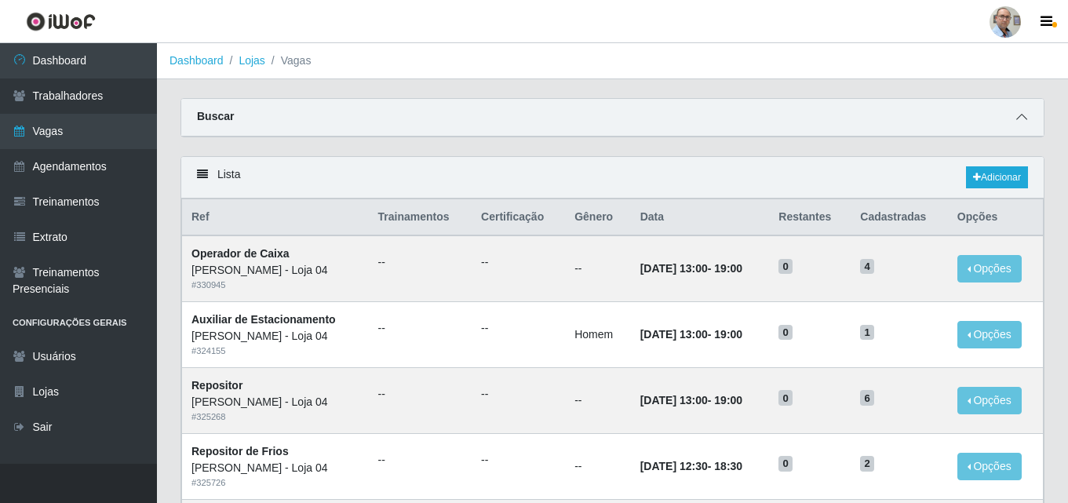
click at [1024, 116] on icon at bounding box center [1021, 116] width 11 height 11
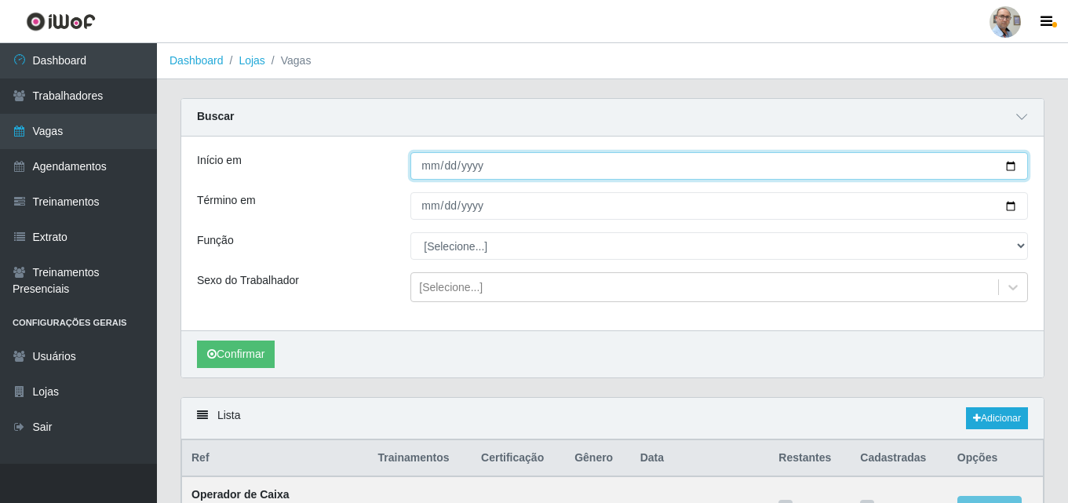
click at [1009, 170] on input "Início em" at bounding box center [719, 165] width 618 height 27
type input "[DATE]"
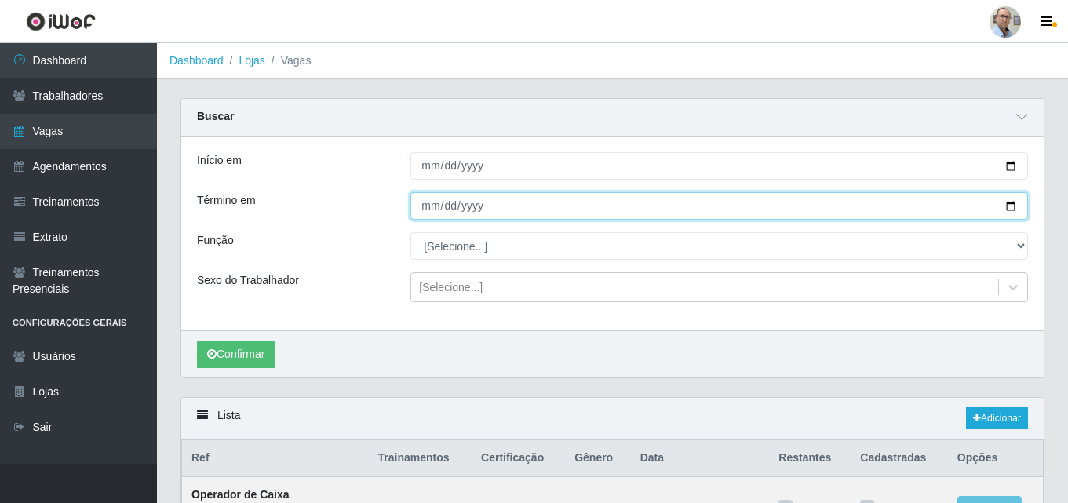
click at [1012, 206] on input "Término em" at bounding box center [719, 205] width 618 height 27
type input "[DATE]"
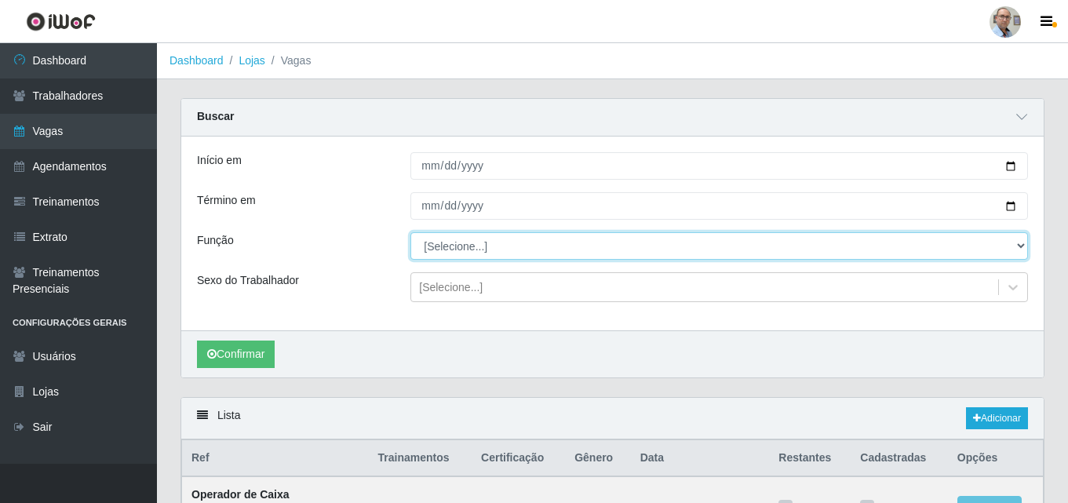
click at [470, 248] on select "[Selecione...] ASG ASG + ASG ++ Auxiliar de Depósito Auxiliar de Depósito + Aux…" at bounding box center [719, 245] width 618 height 27
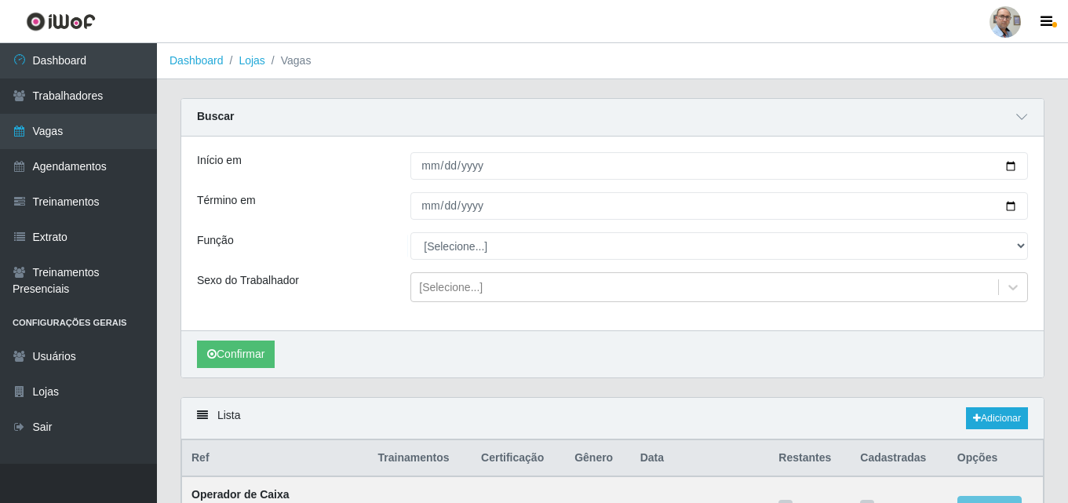
click at [335, 339] on div "Confirmar" at bounding box center [612, 353] width 862 height 47
click at [240, 358] on button "Confirmar" at bounding box center [236, 354] width 78 height 27
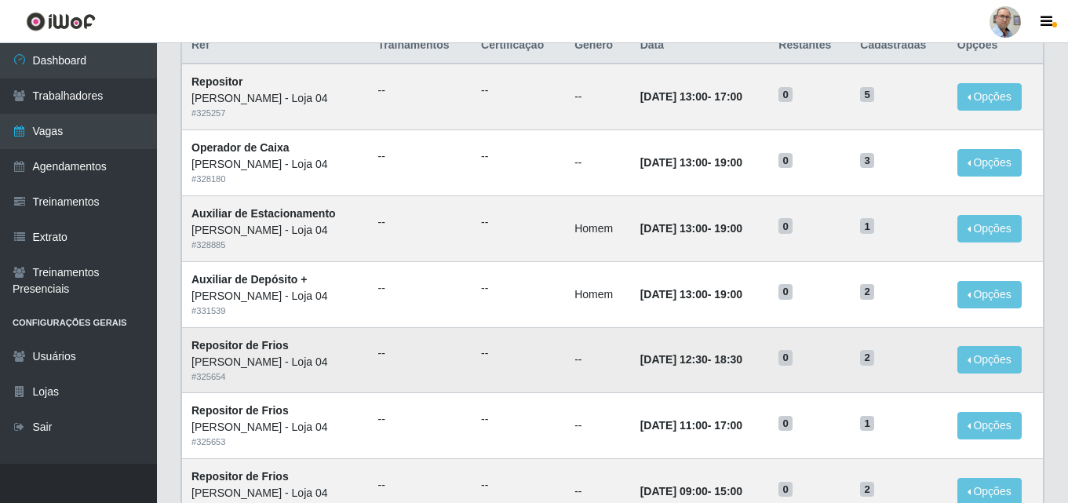
scroll to position [334, 0]
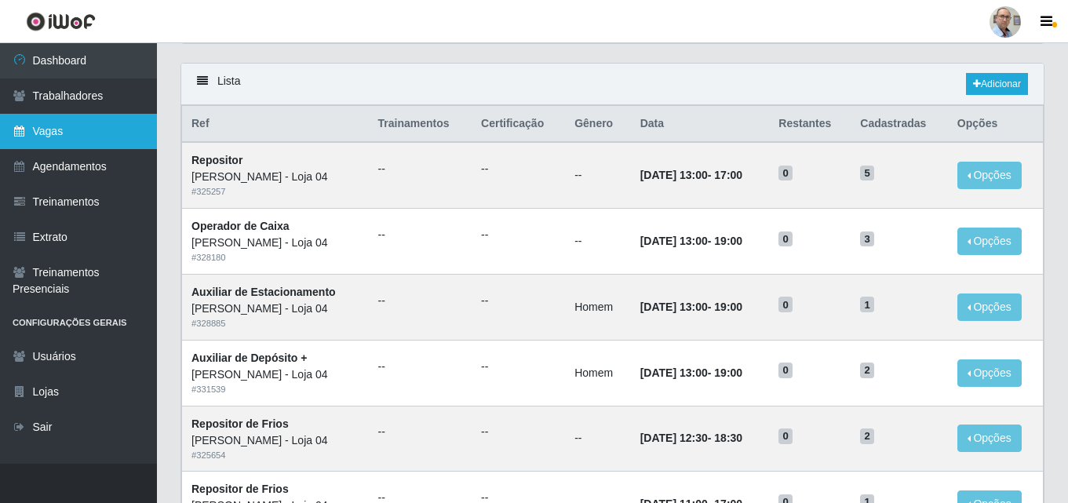
click at [39, 130] on link "Vagas" at bounding box center [78, 131] width 157 height 35
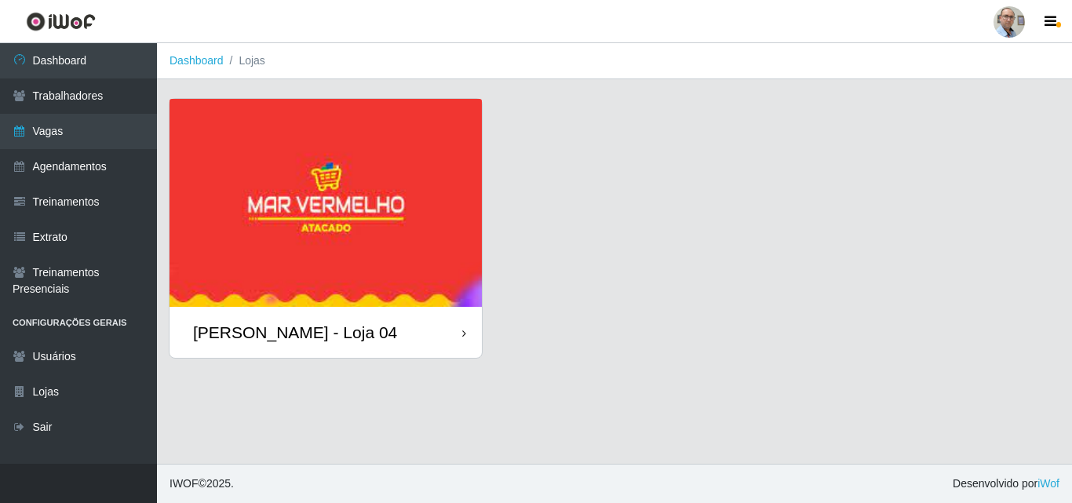
click at [268, 329] on div "[PERSON_NAME] - Loja 04" at bounding box center [295, 333] width 204 height 20
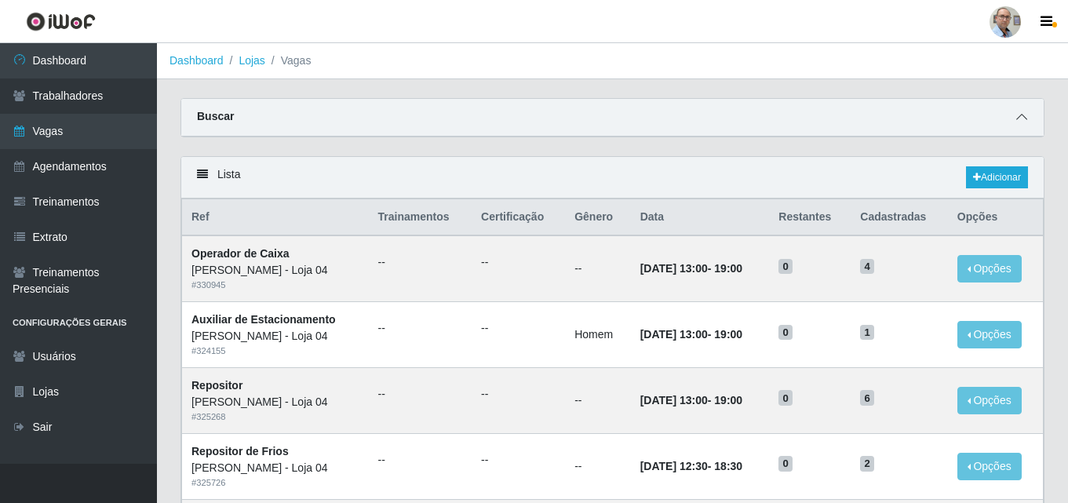
click at [1023, 119] on icon at bounding box center [1021, 116] width 11 height 11
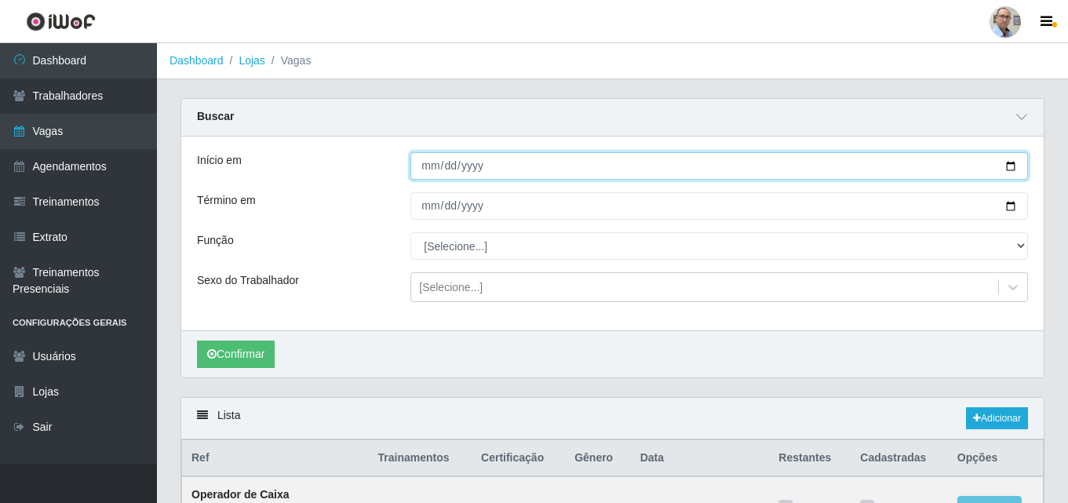
click at [1005, 169] on input "Início em" at bounding box center [719, 165] width 618 height 27
type input "[DATE]"
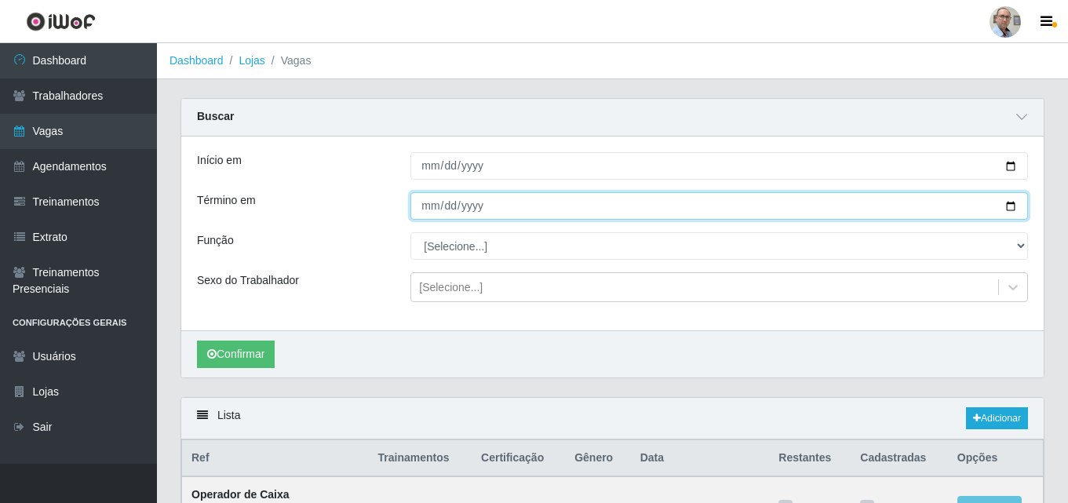
click at [1010, 206] on input "Término em" at bounding box center [719, 205] width 618 height 27
type input "[DATE]"
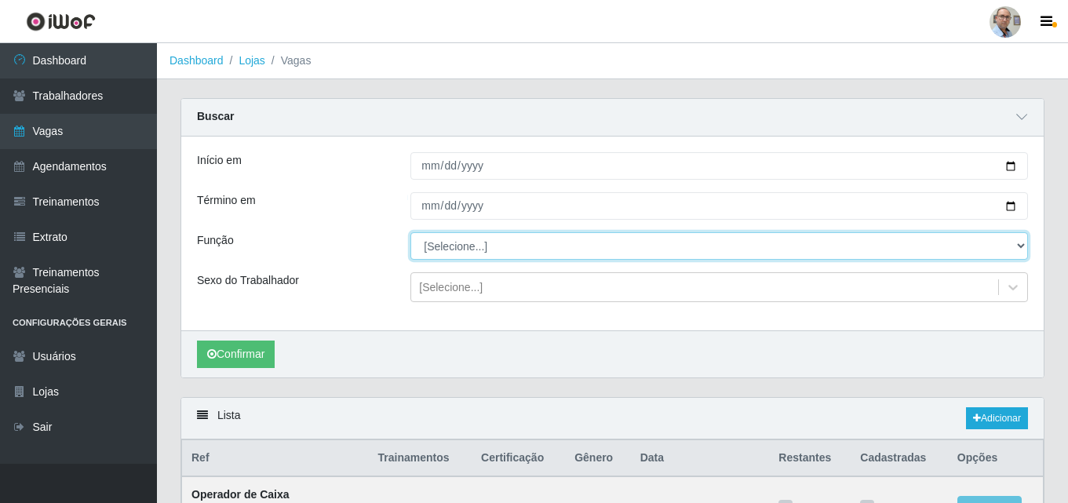
click at [496, 247] on select "[Selecione...] ASG ASG + ASG ++ Auxiliar de Depósito Auxiliar de Depósito + Aux…" at bounding box center [719, 245] width 618 height 27
select select "24"
click at [410, 233] on select "[Selecione...] ASG ASG + ASG ++ Auxiliar de Depósito Auxiliar de Depósito + Aux…" at bounding box center [719, 245] width 618 height 27
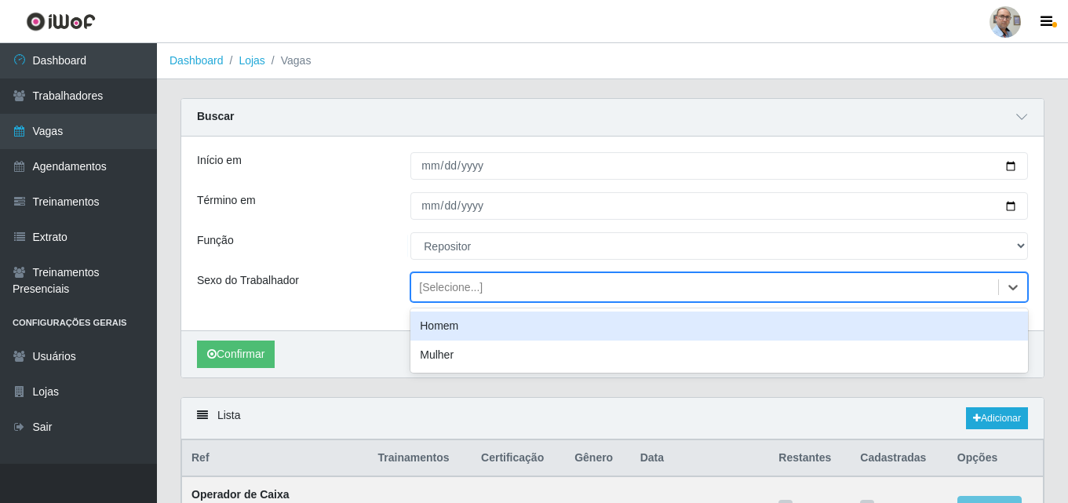
click at [469, 284] on div "[Selecione...]" at bounding box center [451, 287] width 64 height 16
click at [433, 332] on div "Homem" at bounding box center [719, 326] width 618 height 29
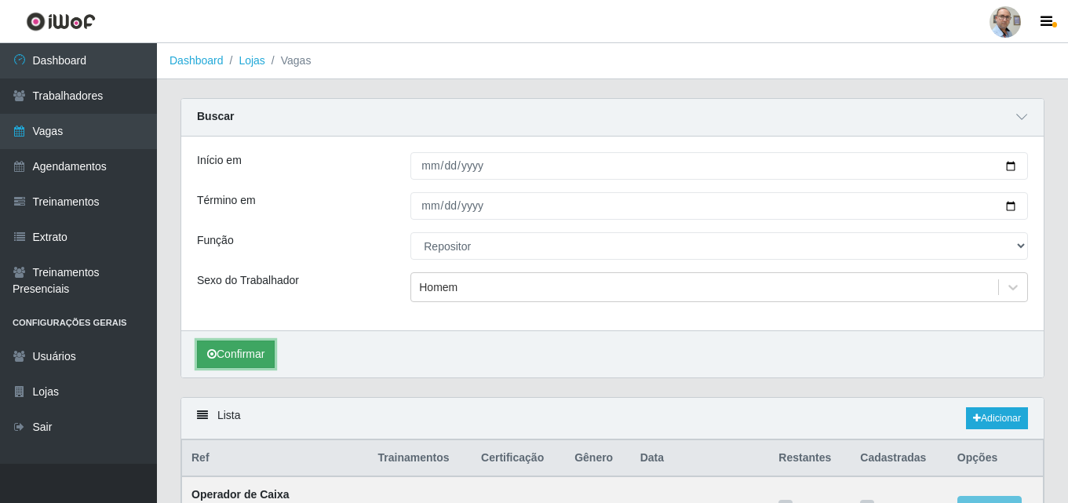
click at [214, 365] on button "Confirmar" at bounding box center [236, 354] width 78 height 27
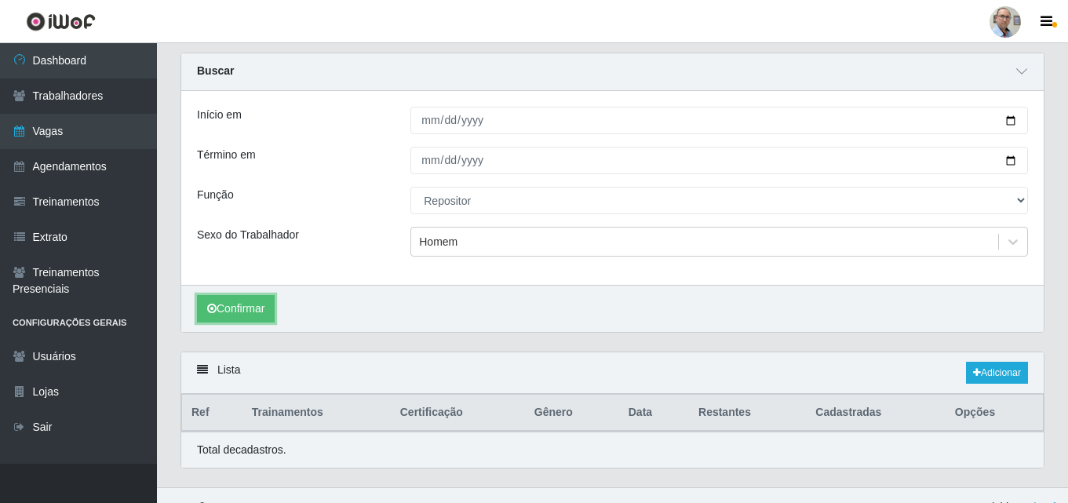
scroll to position [70, 0]
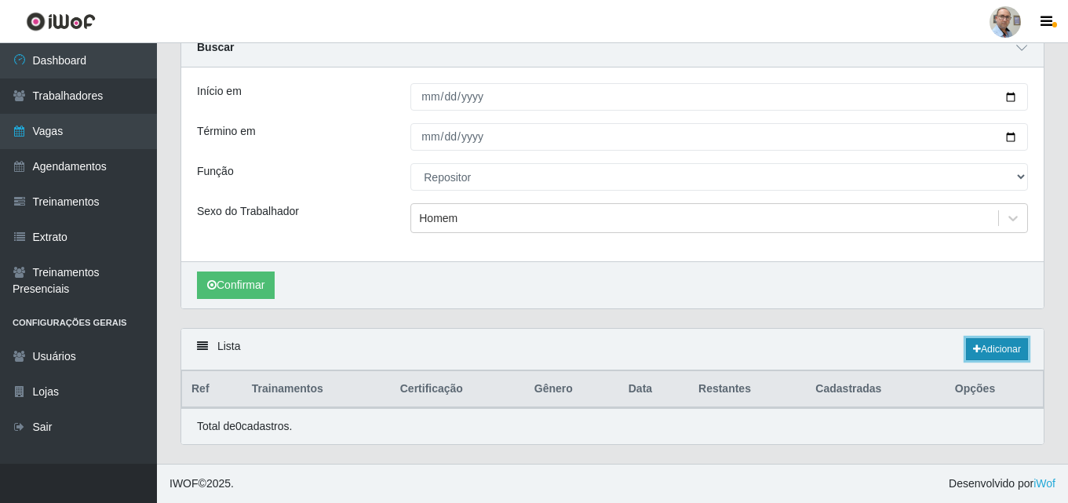
click at [997, 345] on link "Adicionar" at bounding box center [997, 349] width 62 height 22
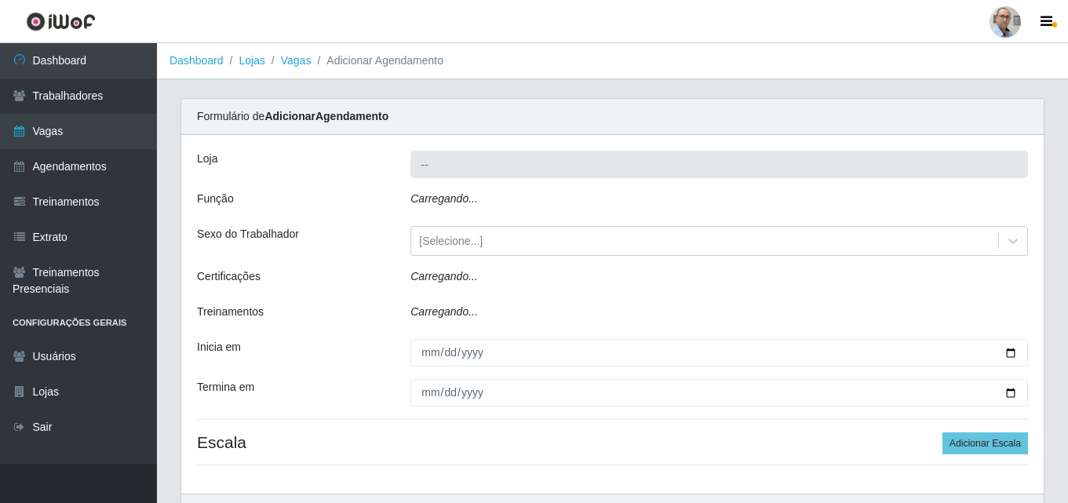
type input "[PERSON_NAME] - Loja 04"
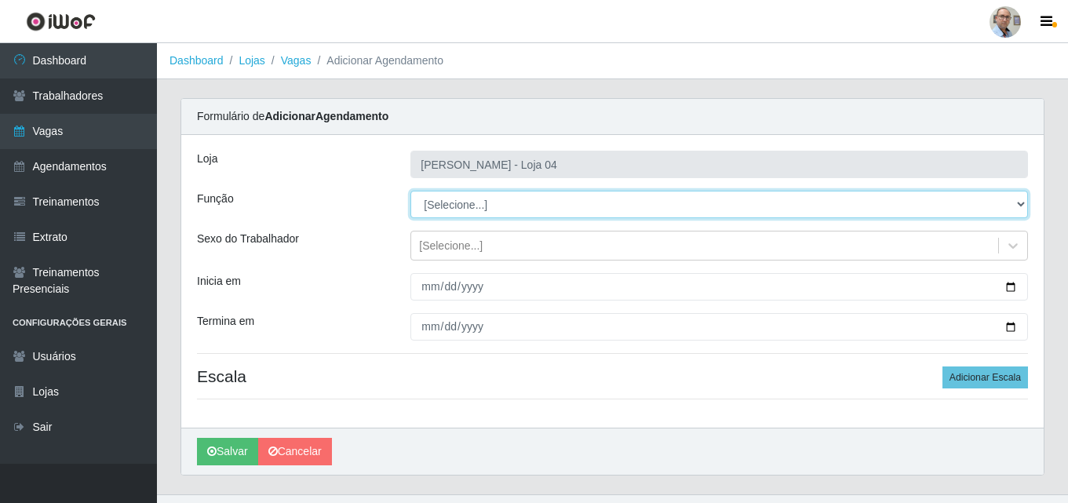
click at [493, 196] on select "[Selecione...] ASG ASG + ASG ++ Auxiliar de Depósito Auxiliar de Depósito + Aux…" at bounding box center [719, 204] width 618 height 27
select select "24"
click at [410, 191] on select "[Selecione...] ASG ASG + ASG ++ Auxiliar de Depósito Auxiliar de Depósito + Aux…" at bounding box center [719, 204] width 618 height 27
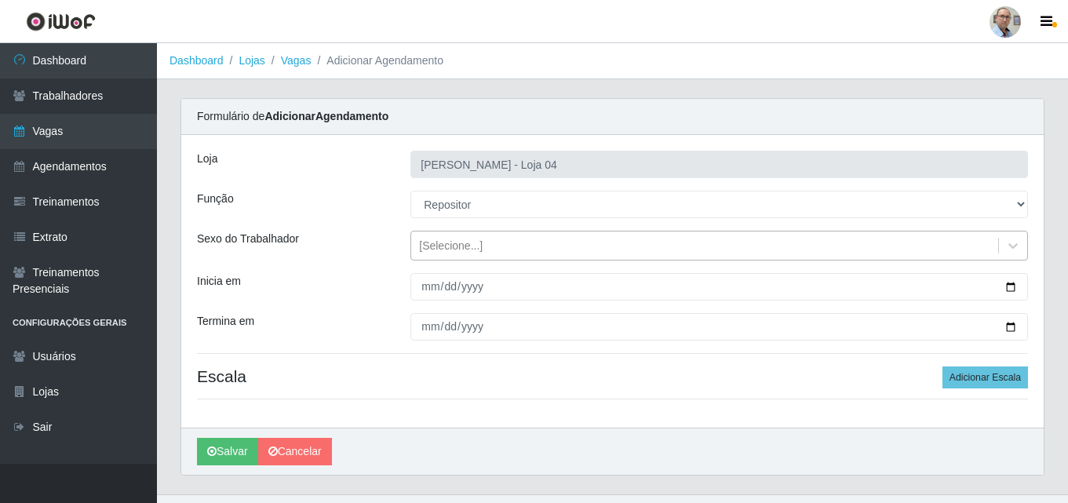
click at [489, 243] on div "[Selecione...]" at bounding box center [704, 246] width 587 height 26
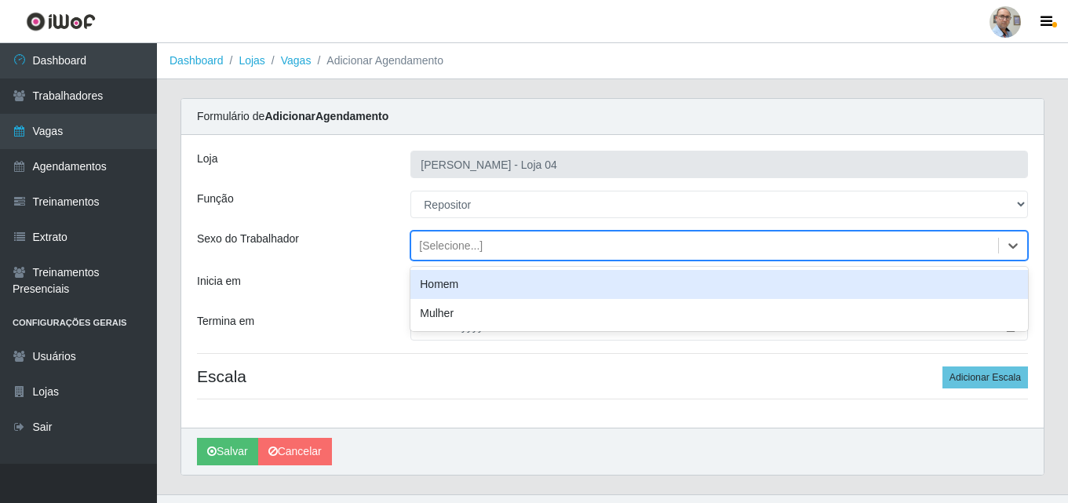
click at [465, 245] on div "[Selecione...]" at bounding box center [451, 246] width 64 height 16
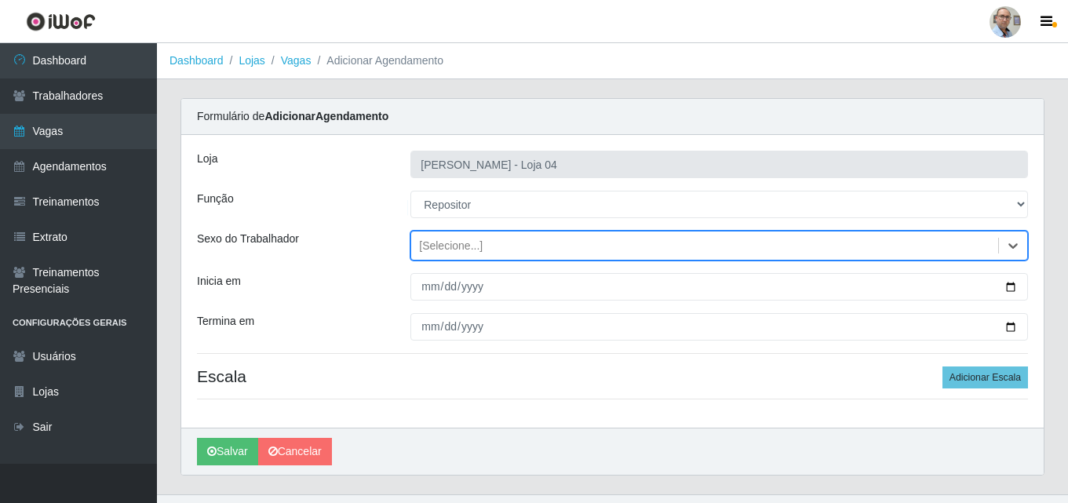
click at [465, 245] on div "[Selecione...]" at bounding box center [451, 246] width 64 height 16
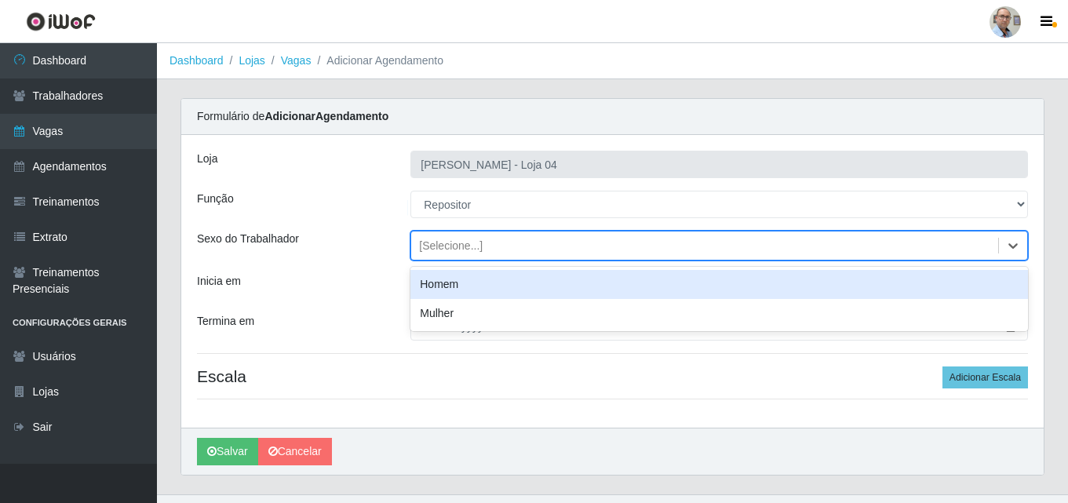
click at [453, 286] on div "Homem" at bounding box center [719, 284] width 618 height 29
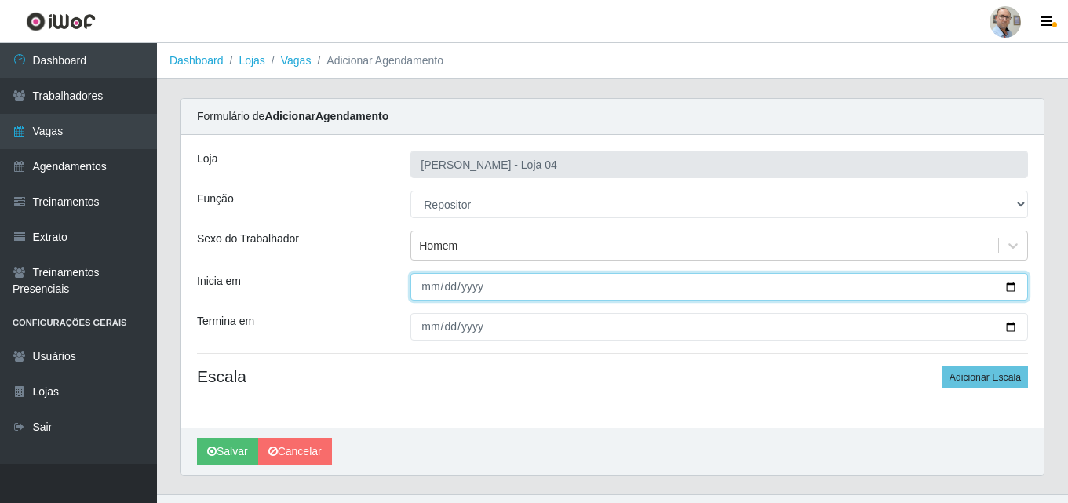
click at [1010, 285] on input "Inicia em" at bounding box center [719, 286] width 618 height 27
type input "[DATE]"
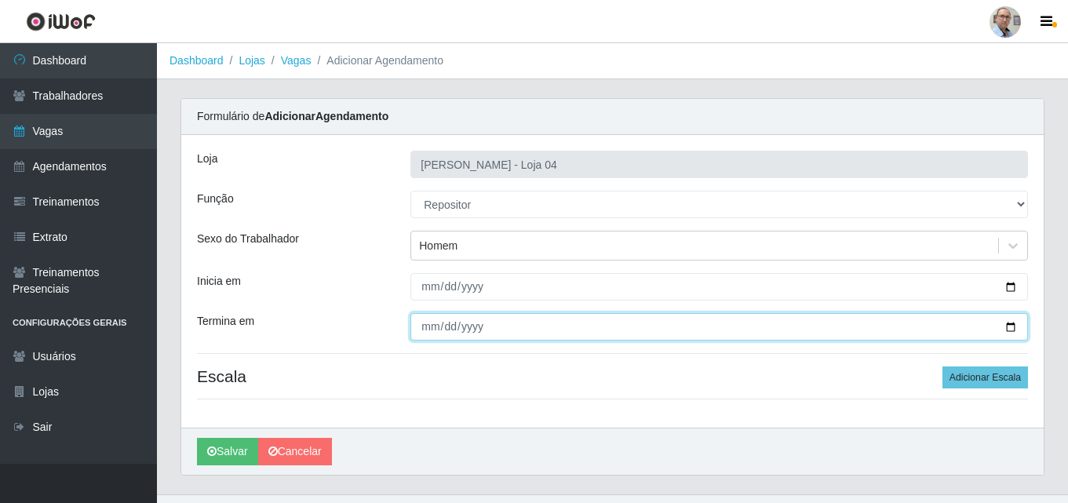
click at [1009, 328] on input "Termina em" at bounding box center [719, 326] width 618 height 27
type input "[DATE]"
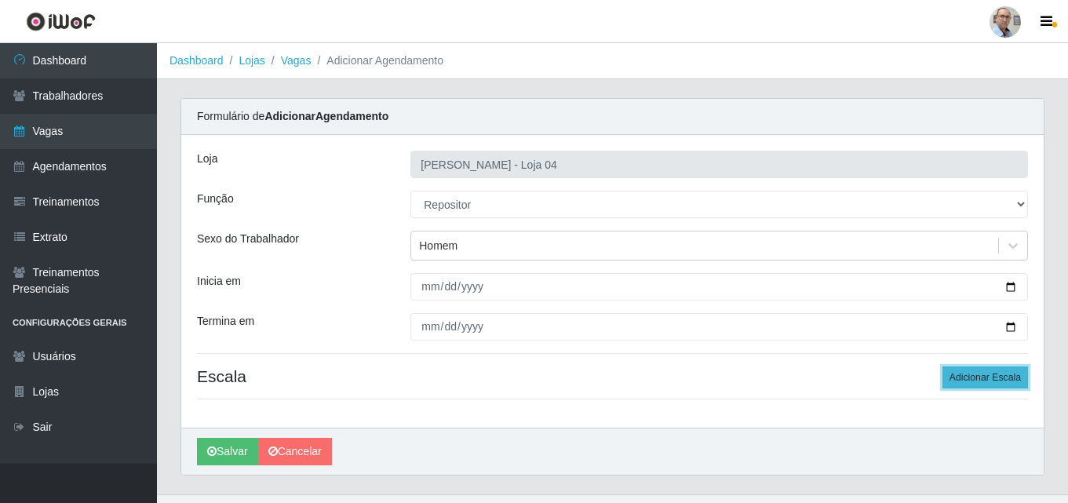
click at [986, 380] on button "Adicionar Escala" at bounding box center [986, 377] width 86 height 22
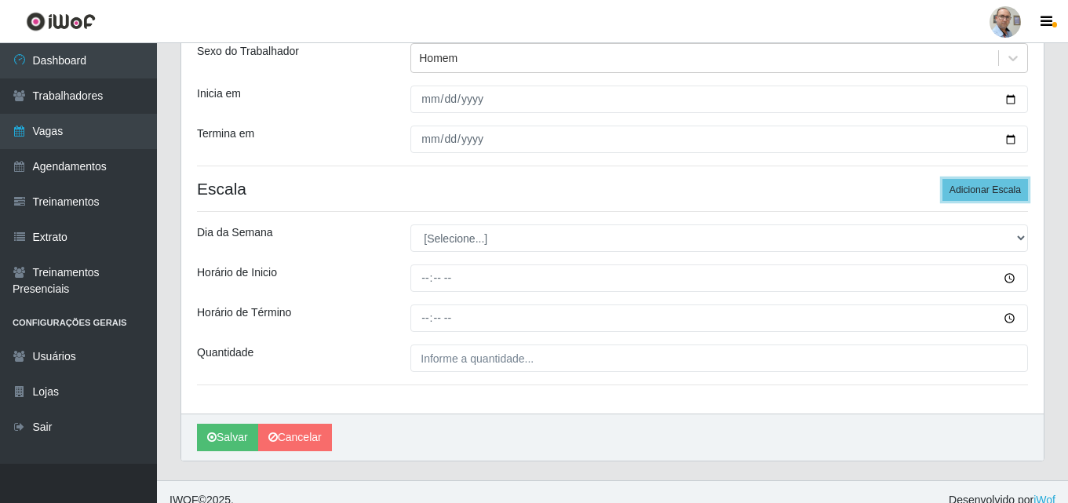
scroll to position [204, 0]
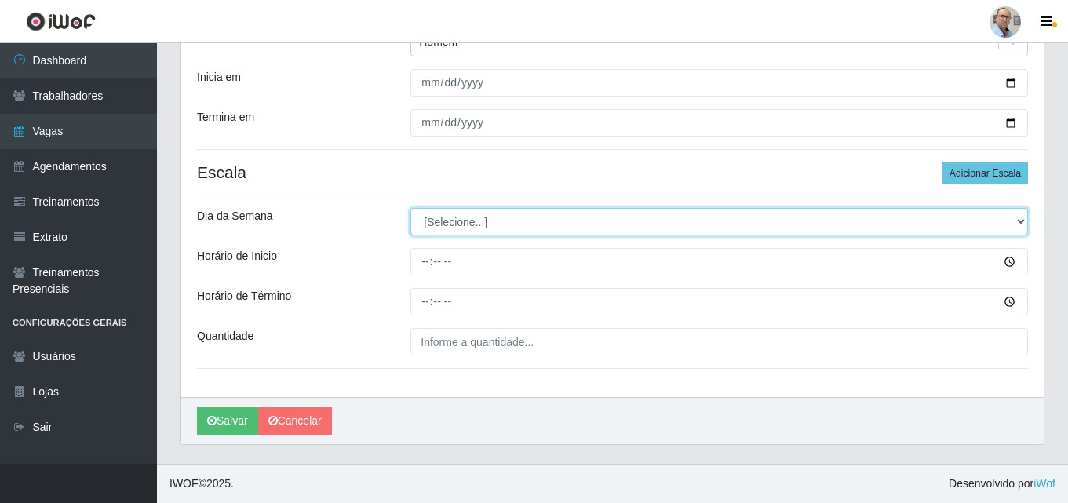
click at [432, 218] on select "[Selecione...] Segunda Terça Quarta Quinta Sexta Sábado Domingo" at bounding box center [719, 221] width 618 height 27
select select "0"
click at [410, 208] on select "[Selecione...] Segunda Terça Quarta Quinta Sexta Sábado Domingo" at bounding box center [719, 221] width 618 height 27
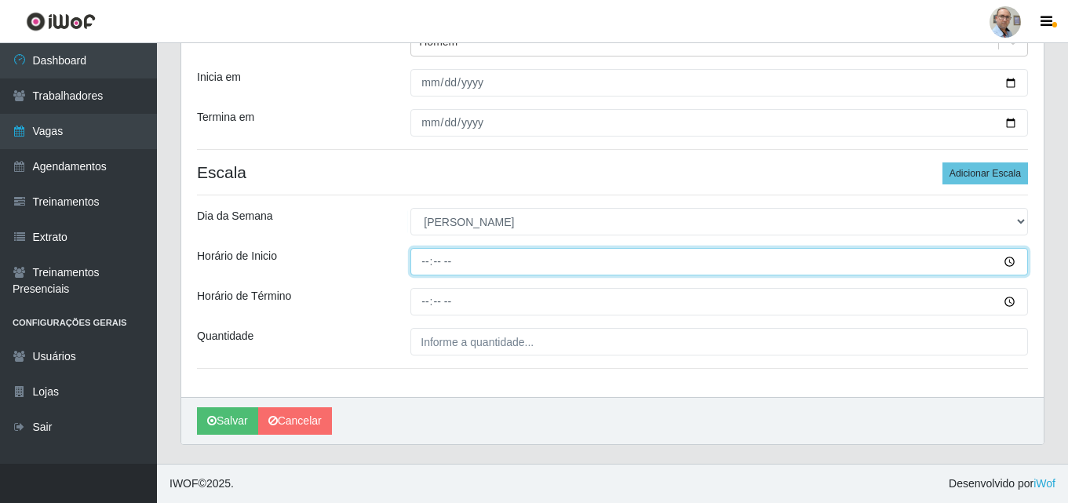
click at [421, 261] on input "Horário de Inicio" at bounding box center [719, 261] width 618 height 27
type input "08:00"
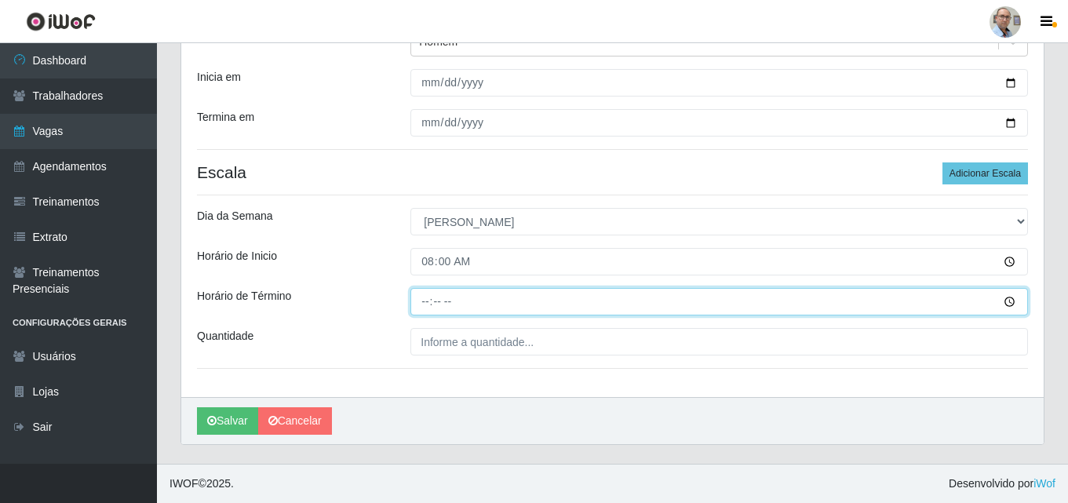
type input "14:00"
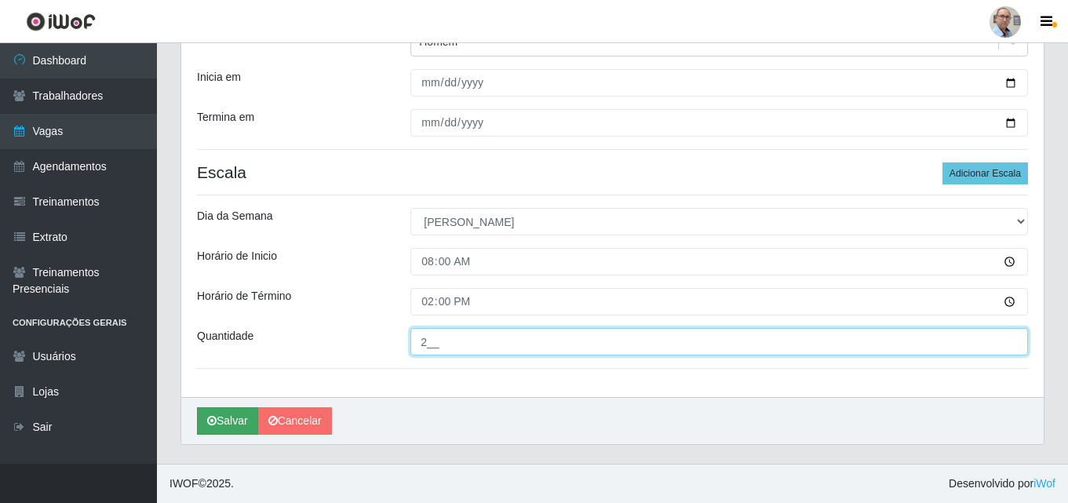
type input "2__"
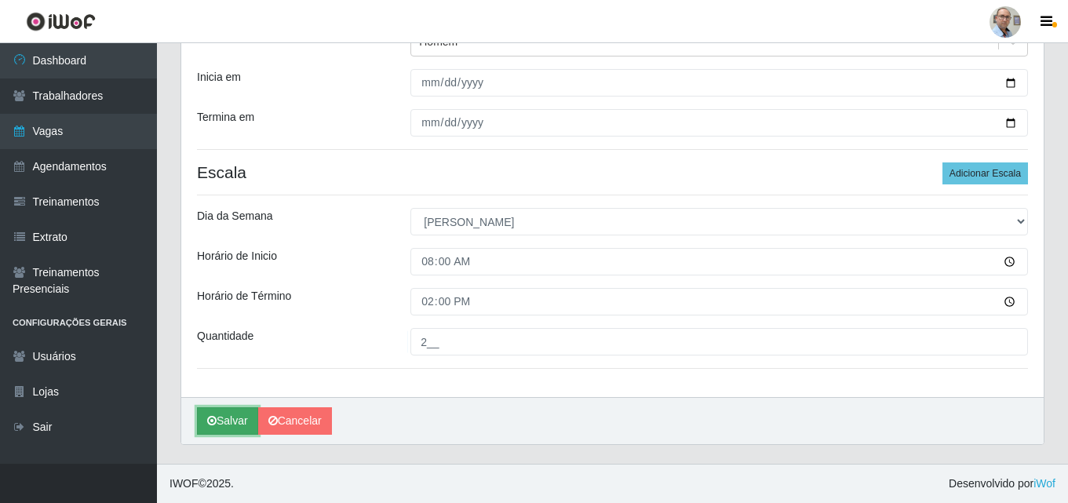
click at [232, 421] on button "Salvar" at bounding box center [227, 420] width 61 height 27
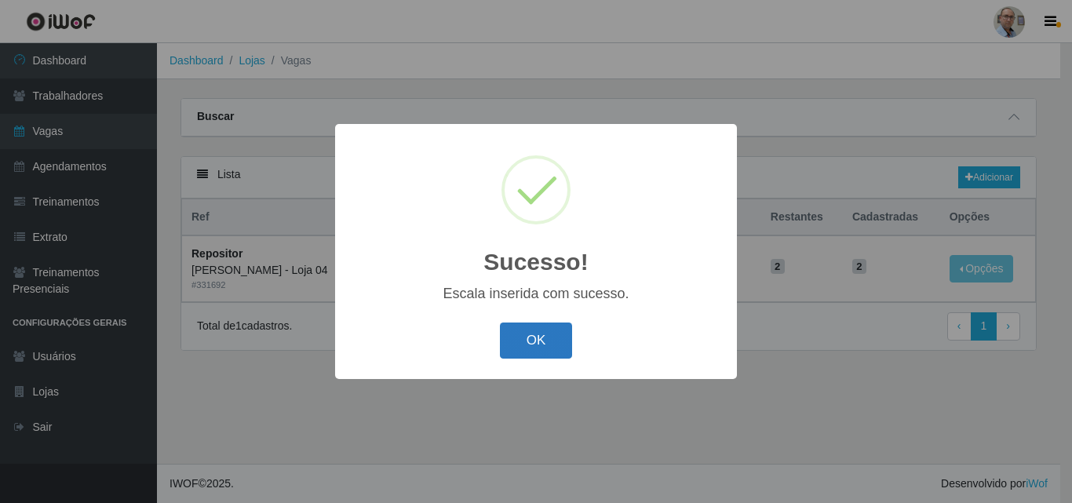
click at [522, 343] on button "OK" at bounding box center [536, 341] width 73 height 37
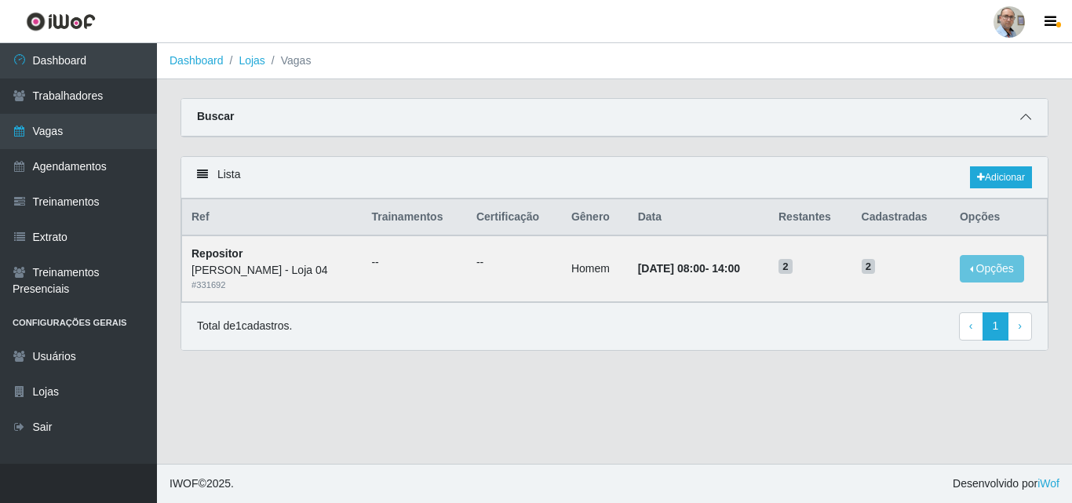
click at [1026, 120] on icon at bounding box center [1025, 116] width 11 height 11
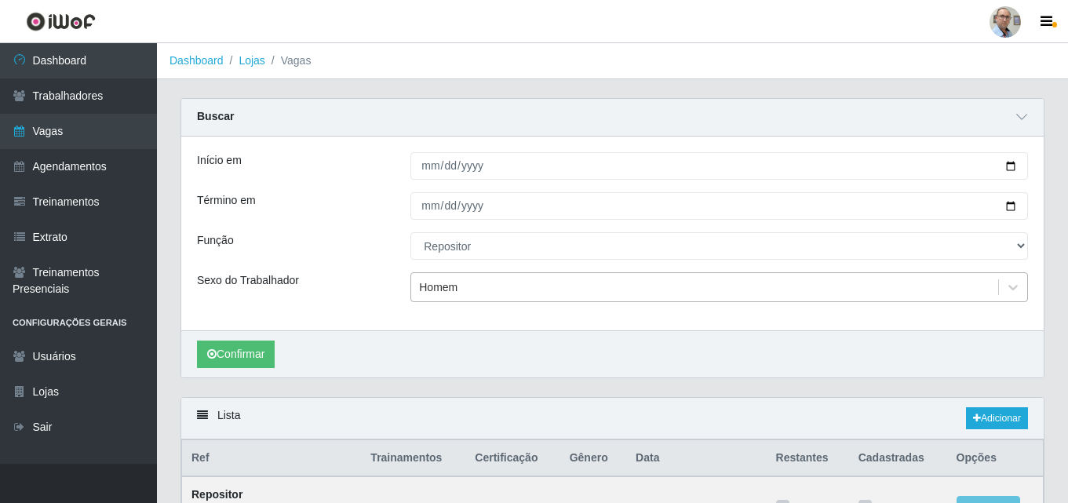
click at [469, 290] on div "Homem" at bounding box center [704, 288] width 587 height 26
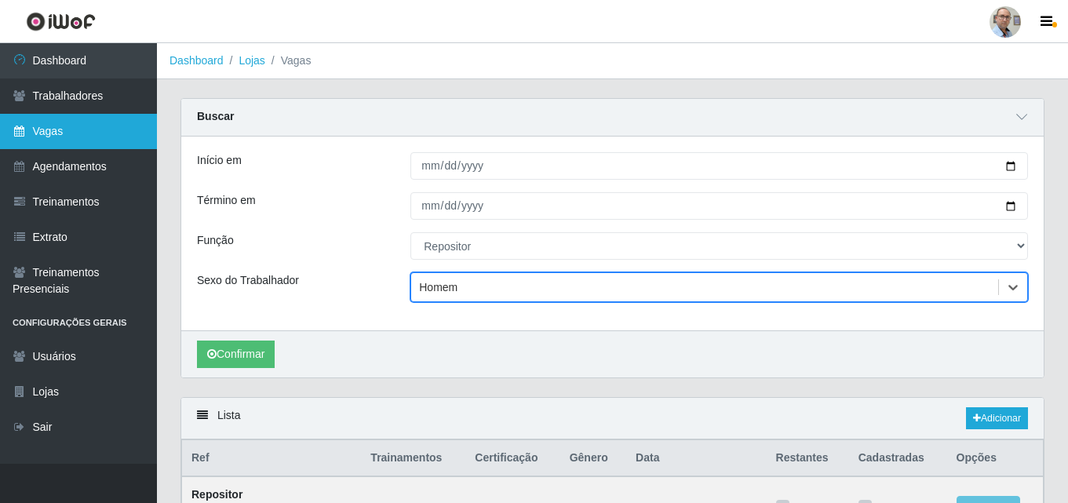
drag, startPoint x: 49, startPoint y: 166, endPoint x: 49, endPoint y: 147, distance: 18.8
click at [49, 165] on link "Agendamentos" at bounding box center [78, 166] width 157 height 35
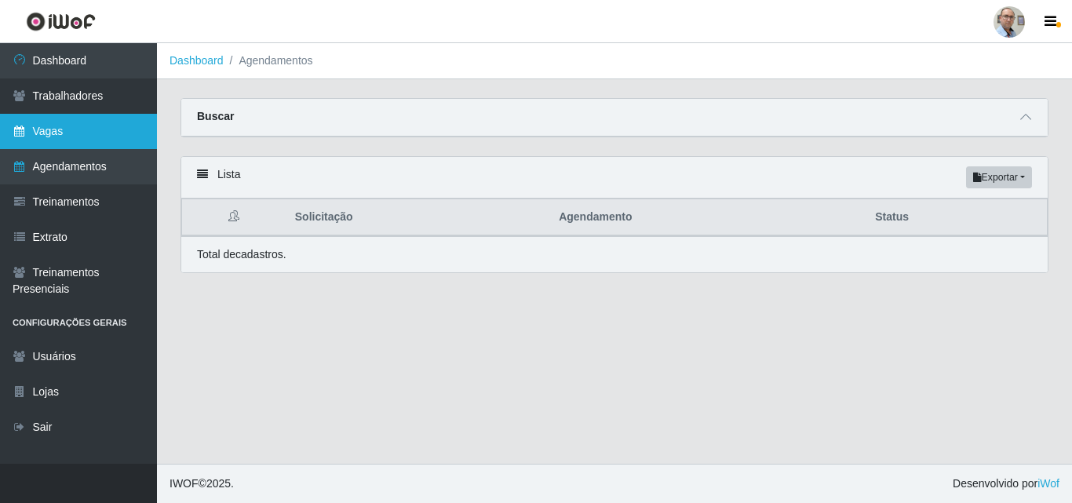
click at [46, 130] on link "Vagas" at bounding box center [78, 131] width 157 height 35
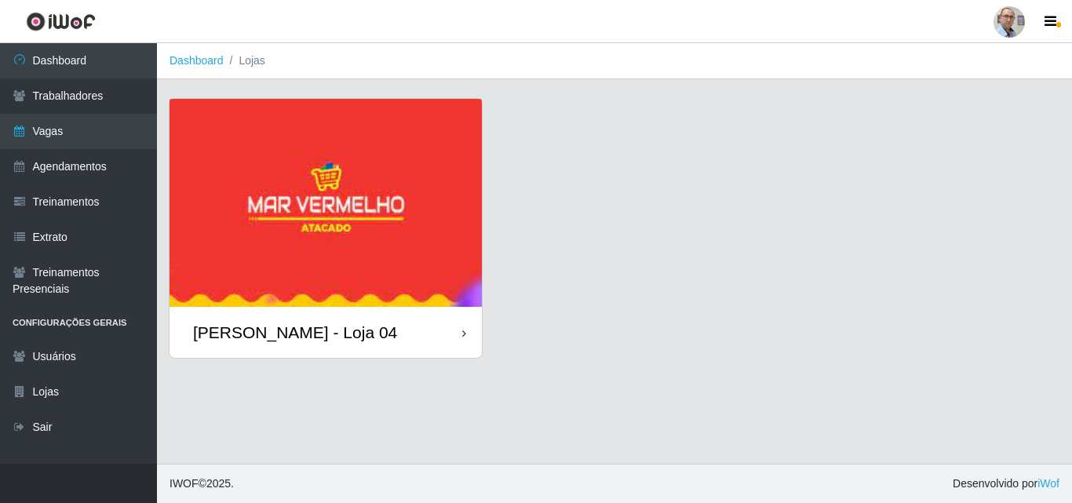
click at [305, 323] on div "[PERSON_NAME] - Loja 04" at bounding box center [295, 333] width 204 height 20
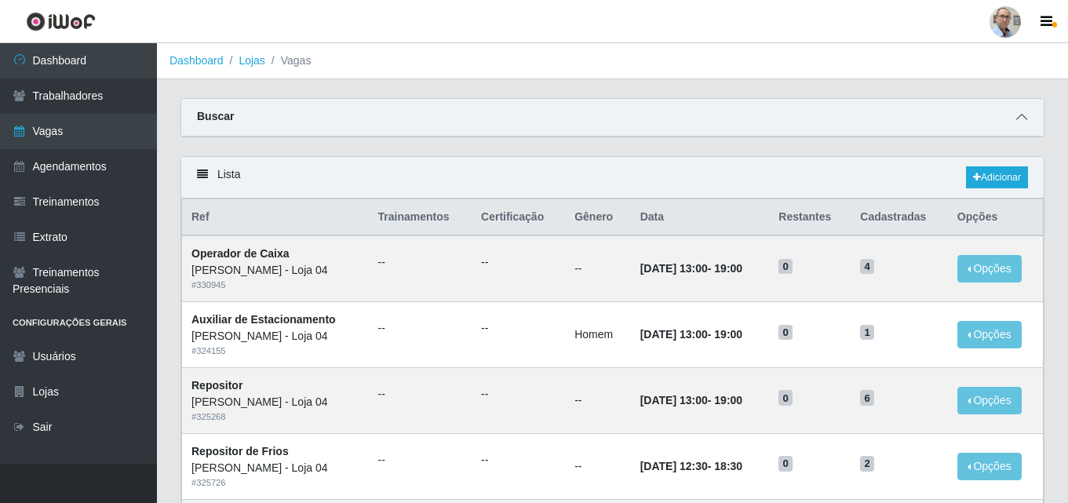
click at [1024, 112] on span at bounding box center [1021, 117] width 19 height 18
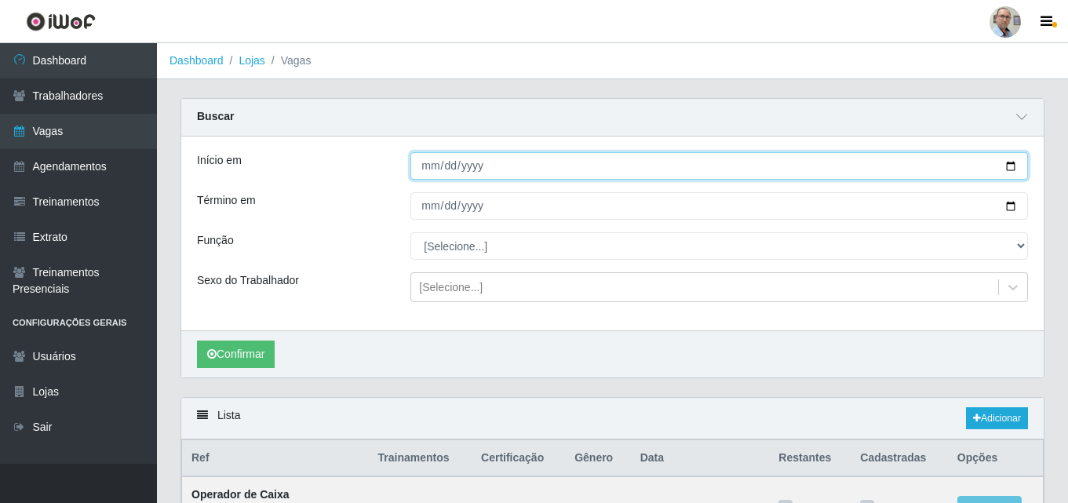
click at [1012, 162] on input "Início em" at bounding box center [719, 165] width 618 height 27
type input "[DATE]"
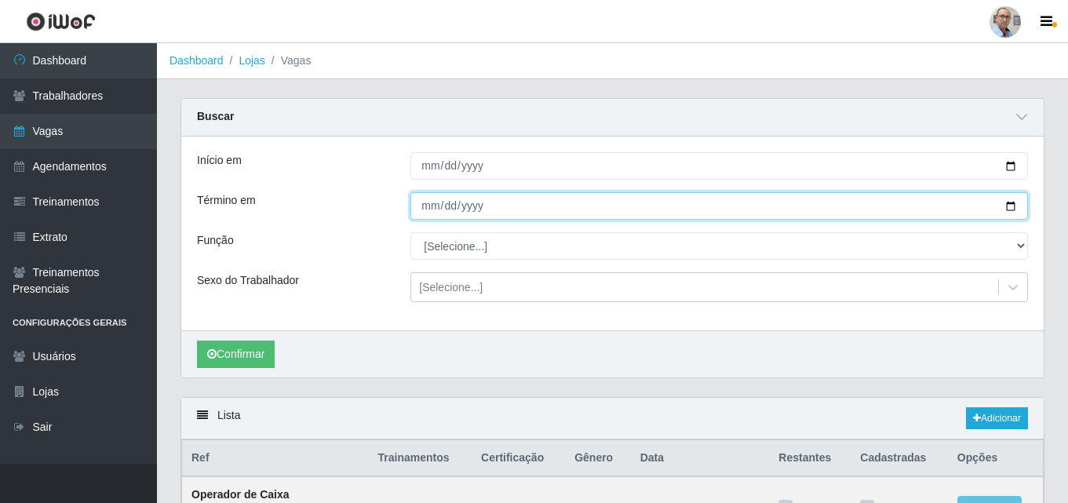
click at [491, 200] on input "Término em" at bounding box center [719, 205] width 618 height 27
click at [1008, 206] on input "Término em" at bounding box center [719, 205] width 618 height 27
type input "[DATE]"
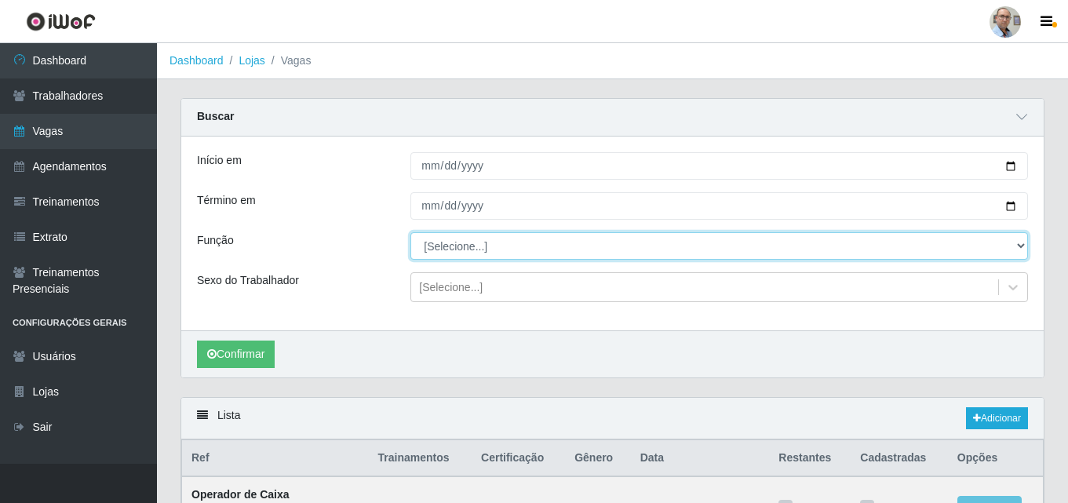
click at [490, 243] on select "[Selecione...] ASG ASG + ASG ++ Auxiliar de Depósito Auxiliar de Depósito + Aux…" at bounding box center [719, 245] width 618 height 27
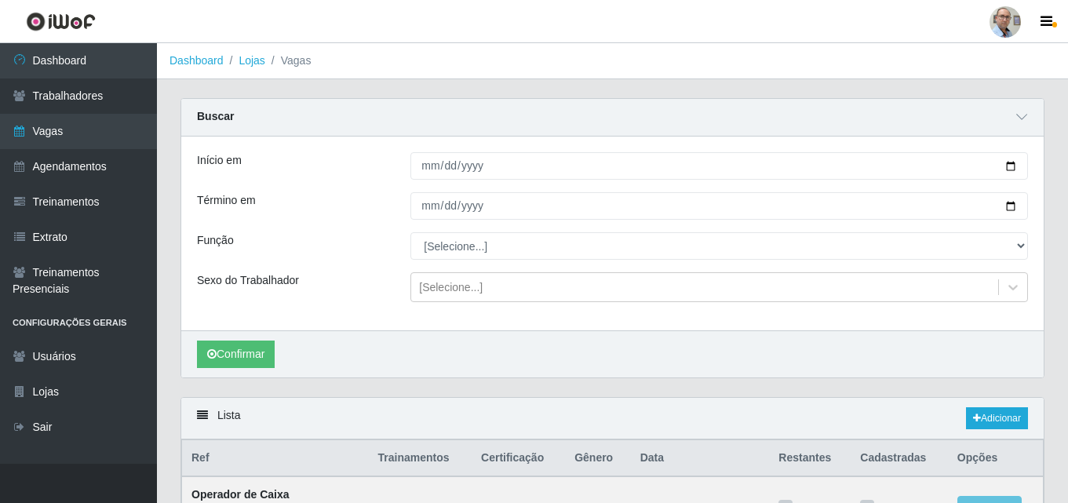
click at [476, 365] on div "Confirmar" at bounding box center [612, 353] width 862 height 47
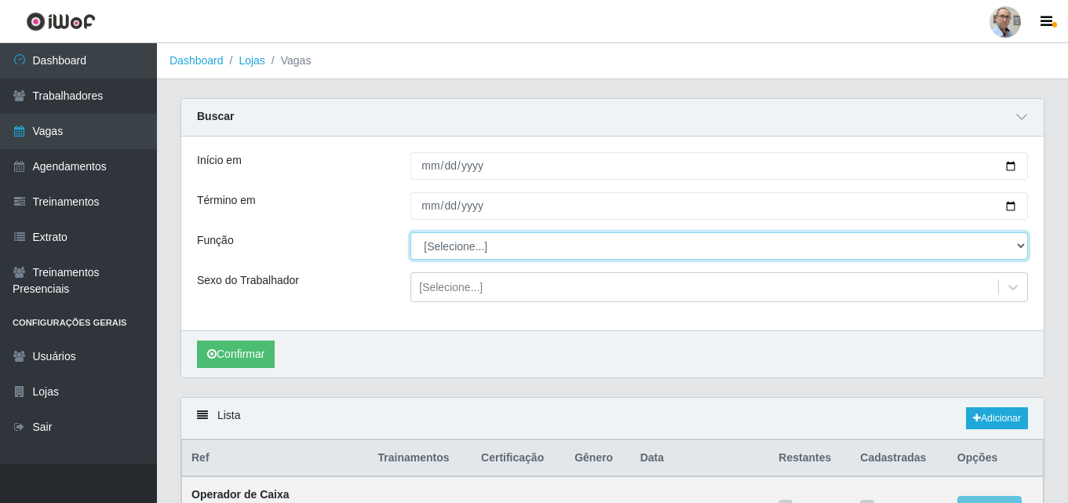
click at [502, 242] on select "[Selecione...] ASG ASG + ASG ++ Auxiliar de Depósito Auxiliar de Depósito + Aux…" at bounding box center [719, 245] width 618 height 27
select select "24"
click at [410, 233] on select "[Selecione...] ASG ASG + ASG ++ Auxiliar de Depósito Auxiliar de Depósito + Aux…" at bounding box center [719, 245] width 618 height 27
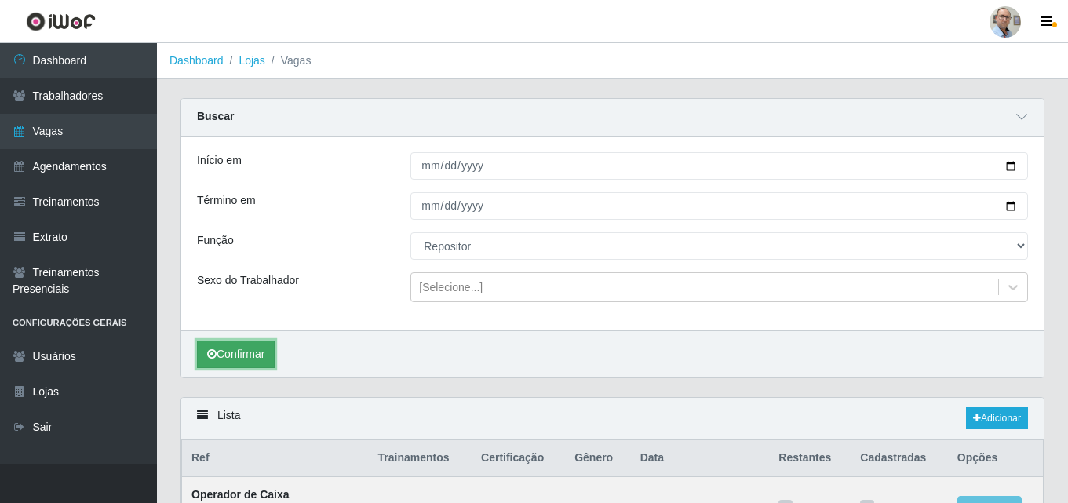
click at [232, 352] on button "Confirmar" at bounding box center [236, 354] width 78 height 27
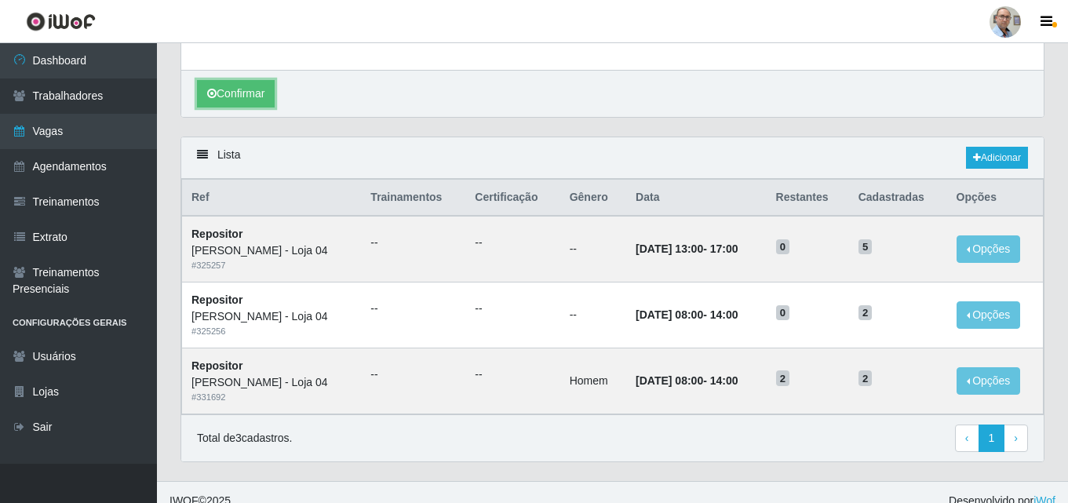
scroll to position [279, 0]
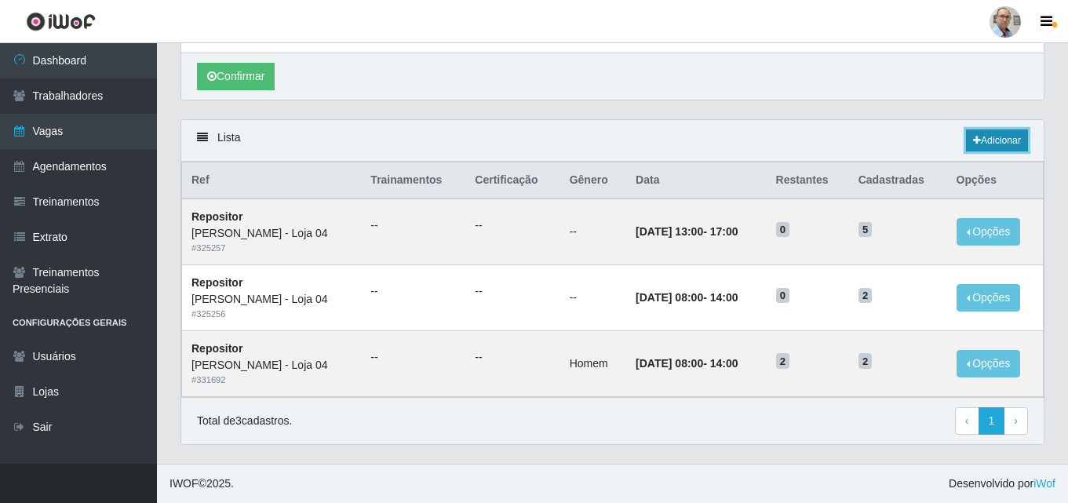
click at [987, 143] on link "Adicionar" at bounding box center [997, 140] width 62 height 22
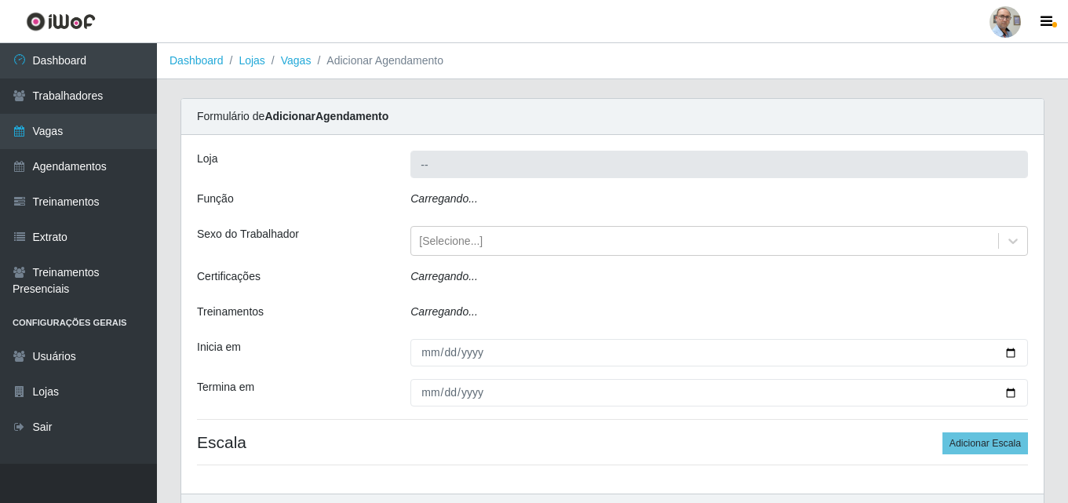
type input "[PERSON_NAME] - Loja 04"
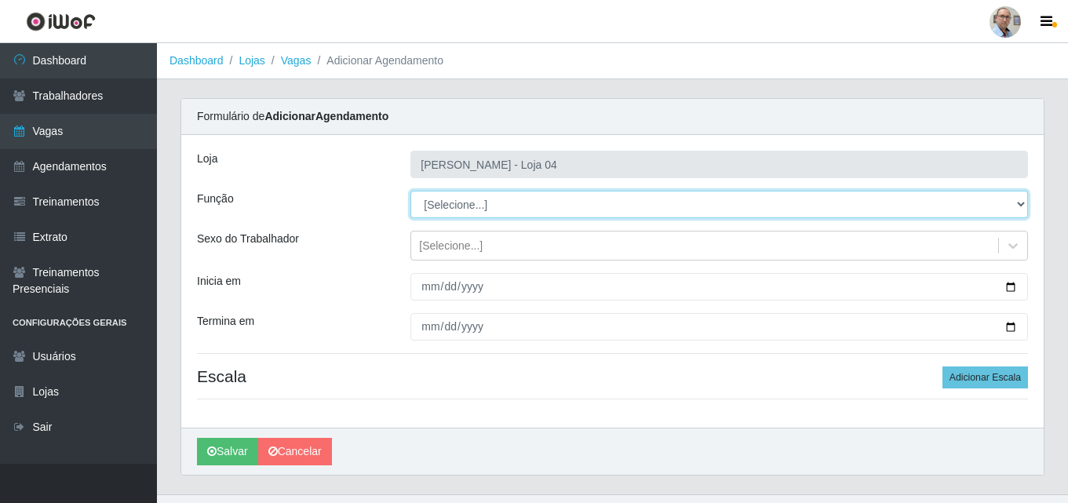
click at [1013, 199] on select "[Selecione...] ASG ASG + ASG ++ Auxiliar de Depósito Auxiliar de Depósito + Aux…" at bounding box center [719, 204] width 618 height 27
select select "24"
click at [410, 191] on select "[Selecione...] ASG ASG + ASG ++ Auxiliar de Depósito Auxiliar de Depósito + Aux…" at bounding box center [719, 204] width 618 height 27
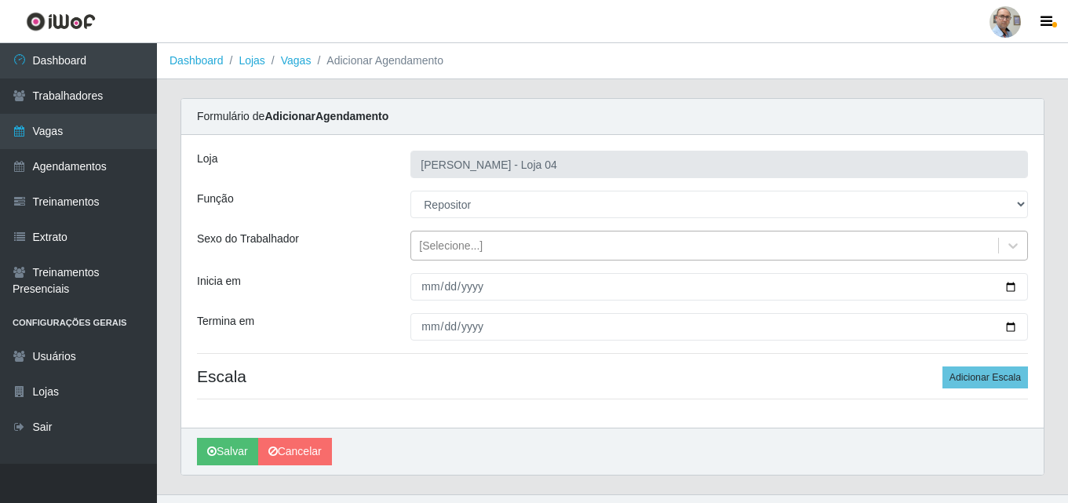
click at [496, 241] on div "[Selecione...]" at bounding box center [704, 246] width 587 height 26
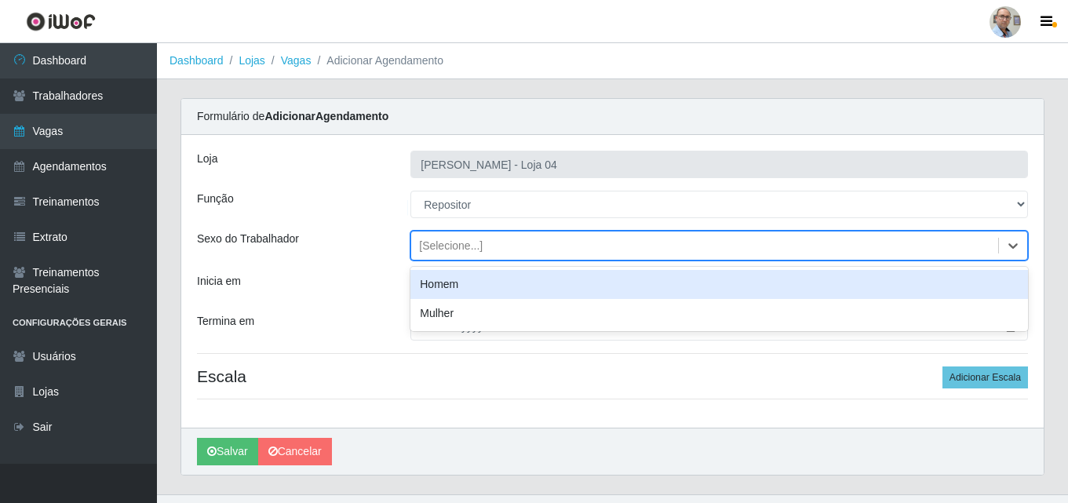
click at [454, 284] on div "Homem" at bounding box center [719, 284] width 618 height 29
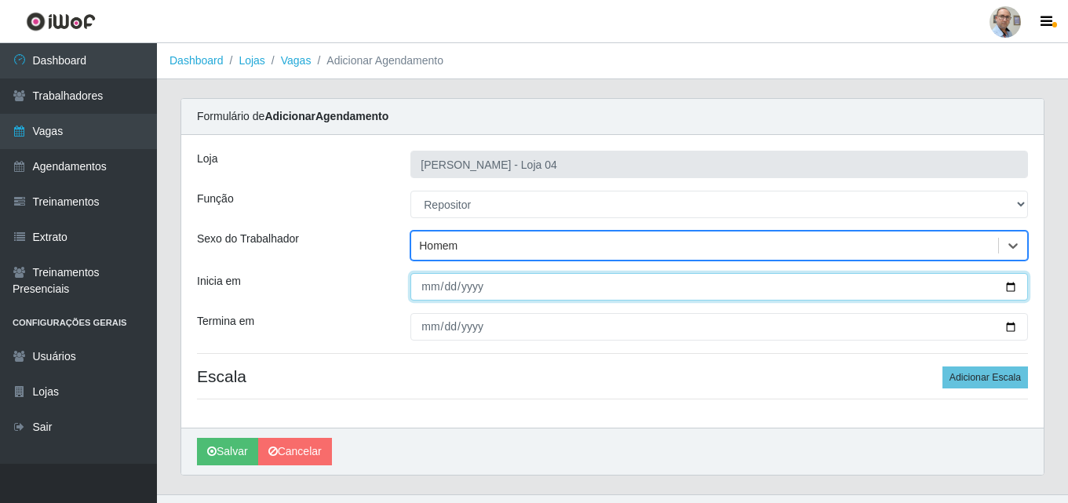
click at [1009, 283] on input "Inicia em" at bounding box center [719, 286] width 618 height 27
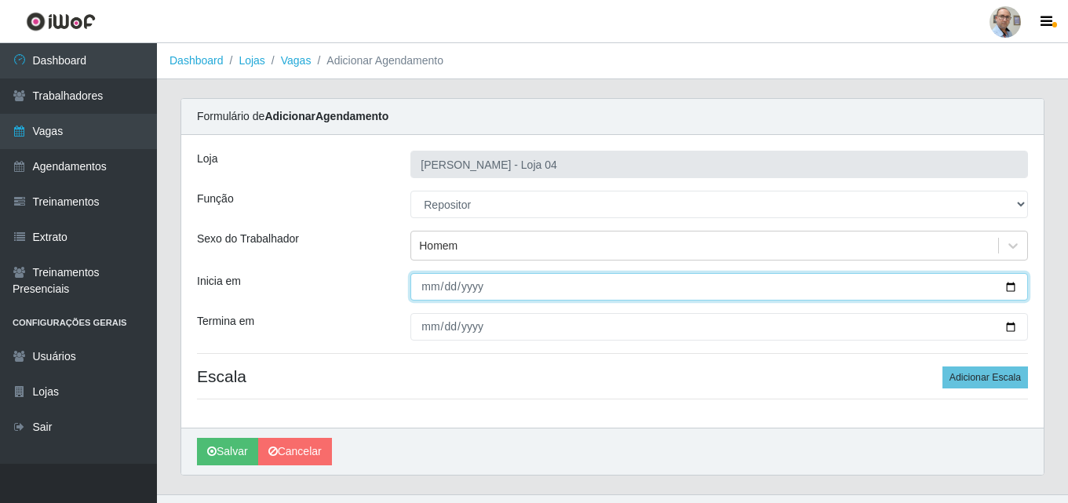
type input "[DATE]"
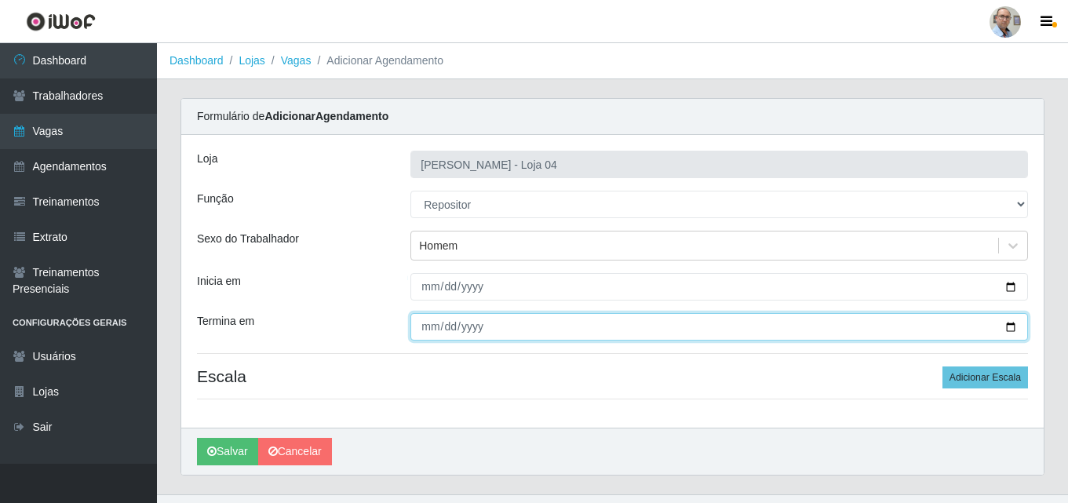
click at [1016, 327] on input "Termina em" at bounding box center [719, 326] width 618 height 27
type input "[DATE]"
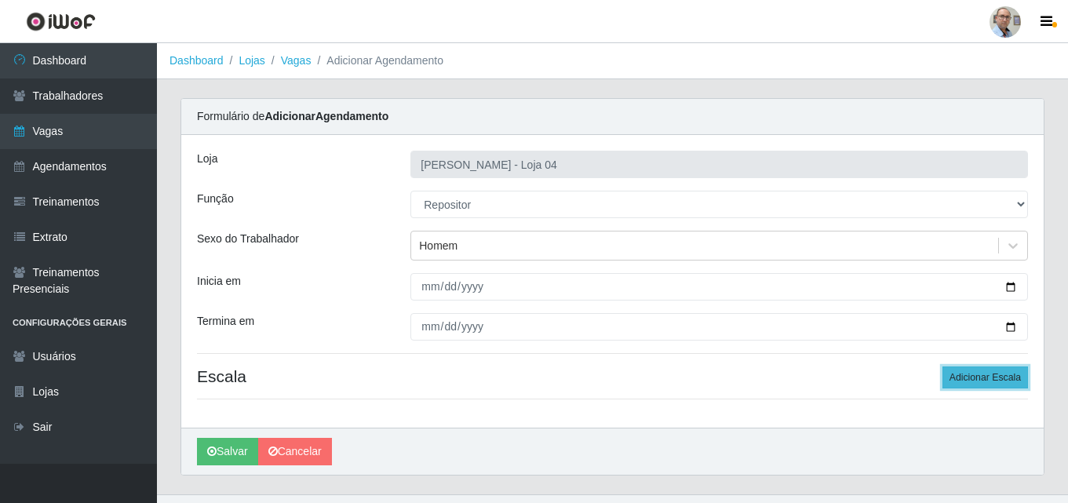
click at [981, 382] on button "Adicionar Escala" at bounding box center [986, 377] width 86 height 22
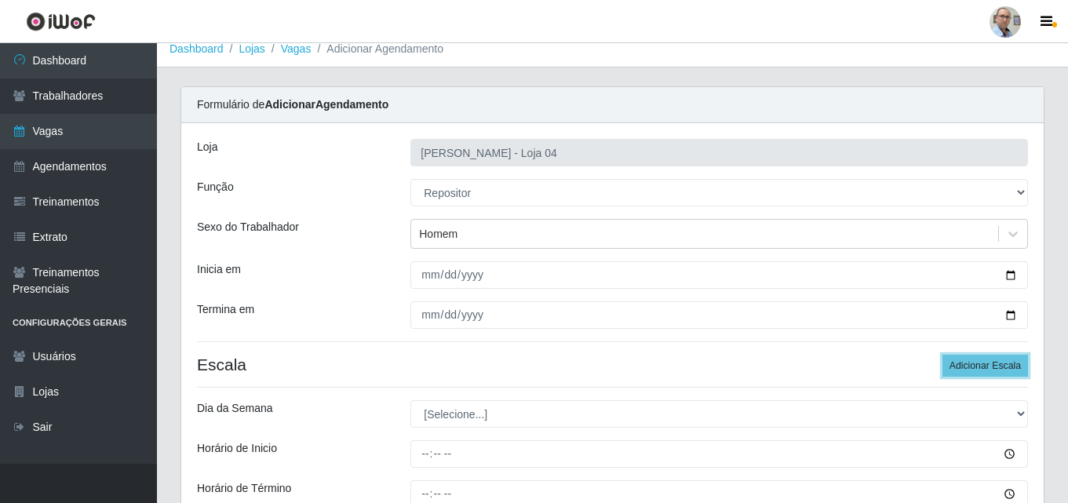
scroll to position [157, 0]
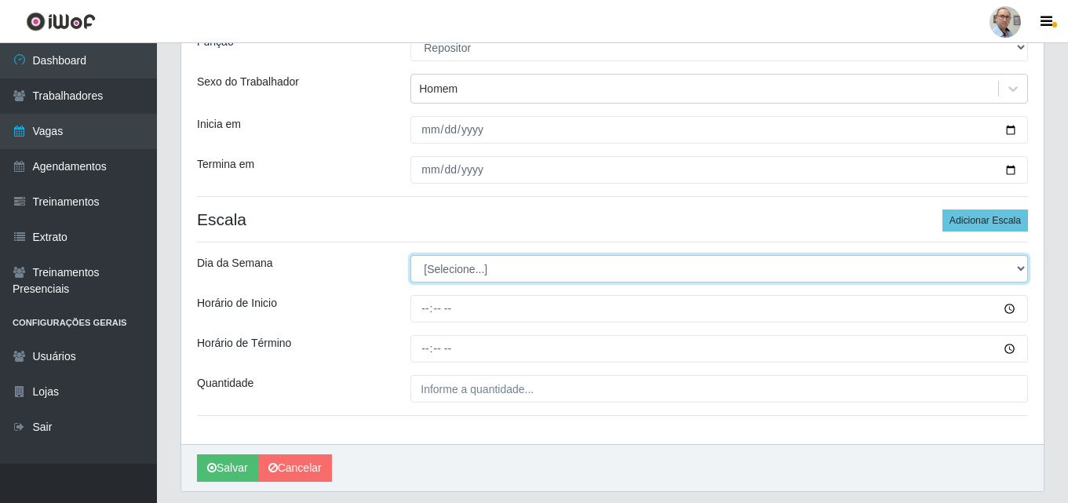
click at [470, 269] on select "[Selecione...] Segunda Terça Quarta Quinta Sexta Sábado Domingo" at bounding box center [719, 268] width 618 height 27
select select "0"
click at [410, 255] on select "[Selecione...] Segunda Terça Quarta Quinta Sexta Sábado Domingo" at bounding box center [719, 268] width 618 height 27
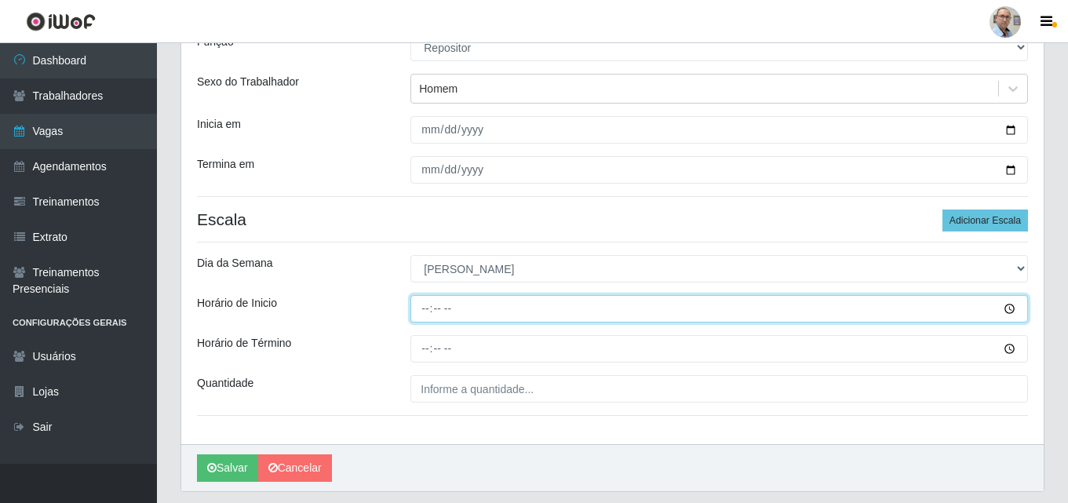
click at [416, 304] on input "Horário de Inicio" at bounding box center [719, 308] width 618 height 27
type input "13:00"
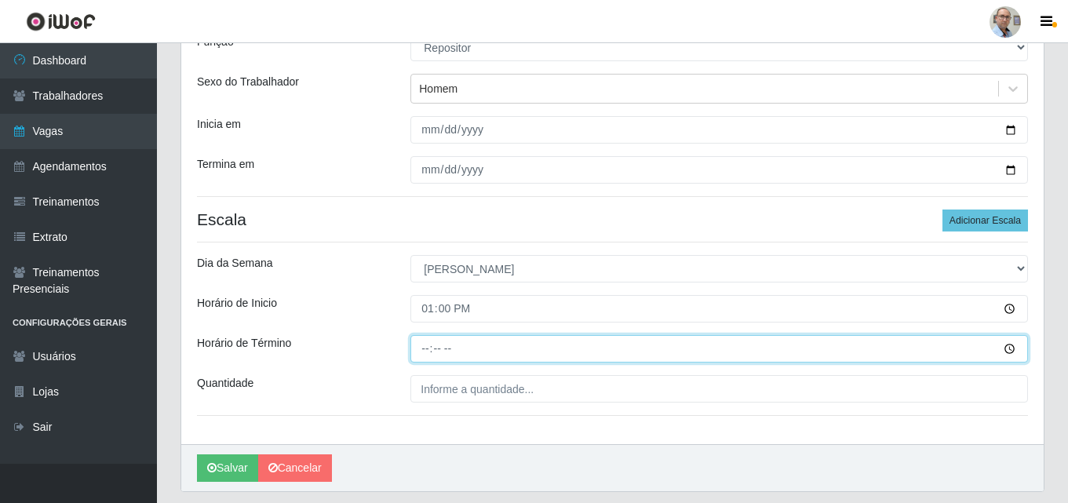
type input "19:00"
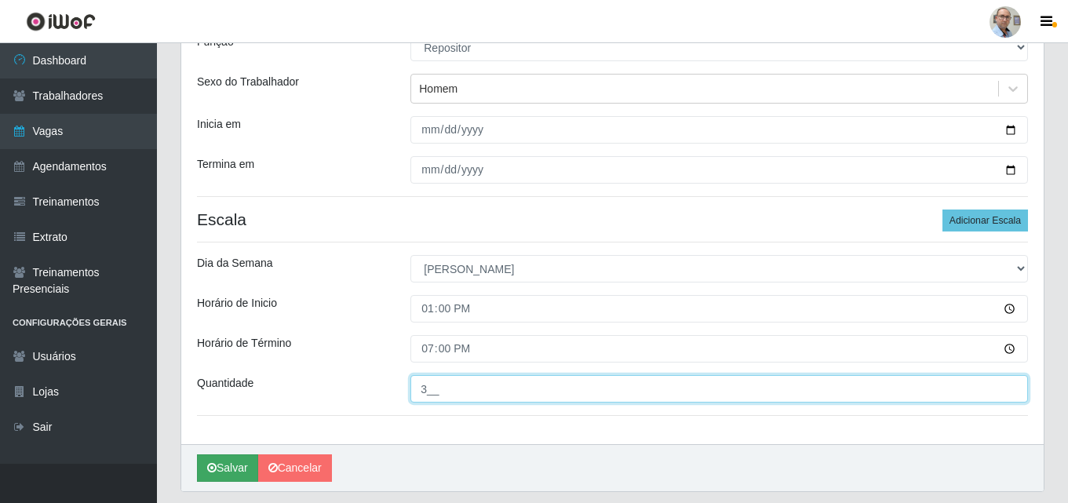
type input "3__"
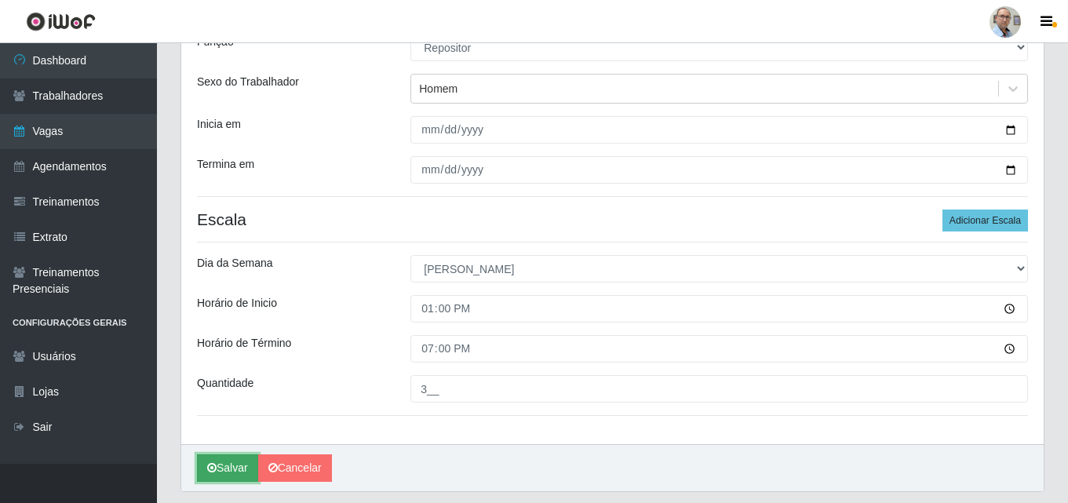
click at [224, 468] on button "Salvar" at bounding box center [227, 467] width 61 height 27
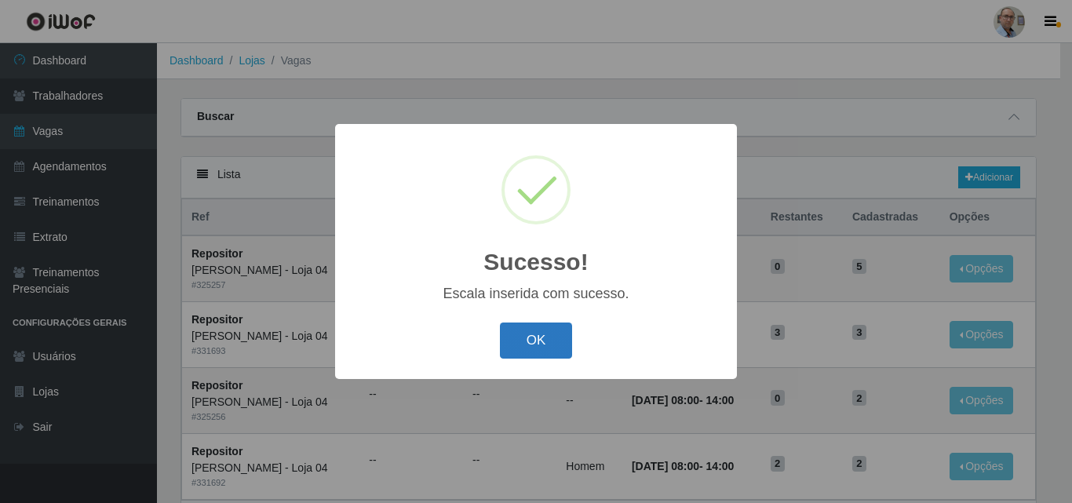
click at [542, 345] on button "OK" at bounding box center [536, 341] width 73 height 37
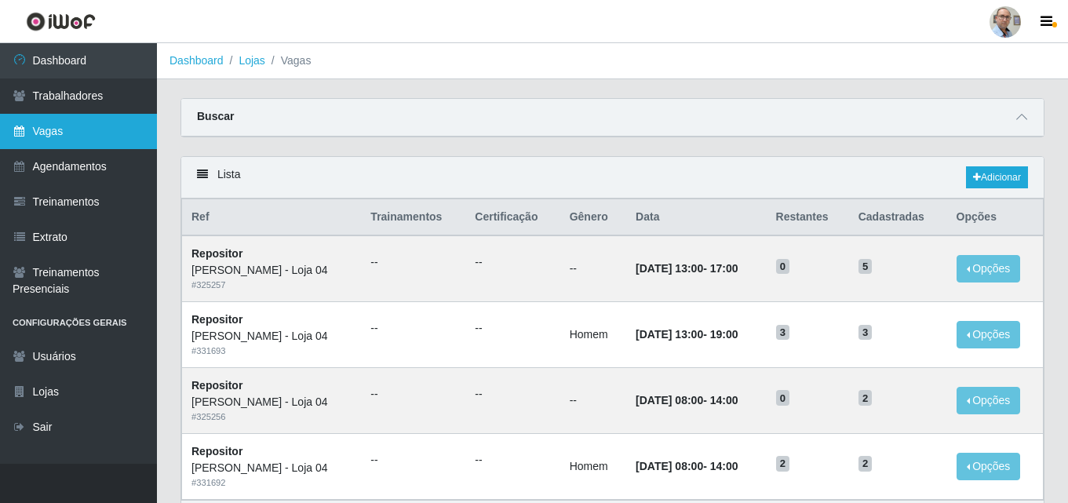
click at [64, 129] on link "Vagas" at bounding box center [78, 131] width 157 height 35
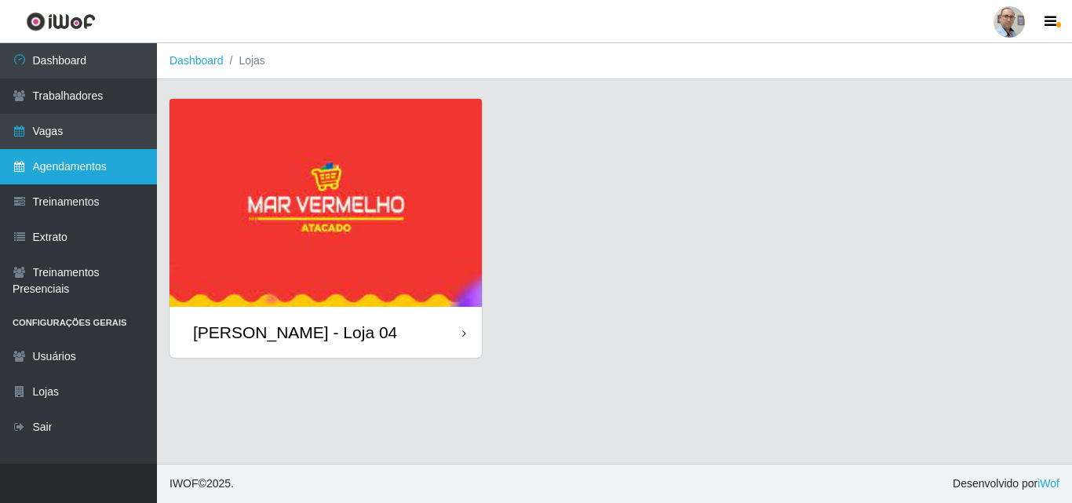
click at [61, 174] on link "Agendamentos" at bounding box center [78, 166] width 157 height 35
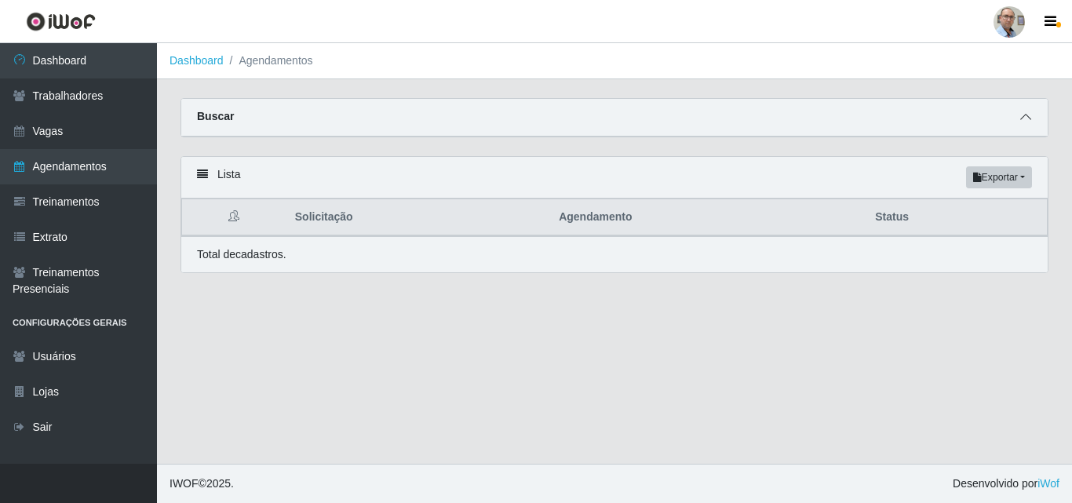
click at [1020, 126] on span at bounding box center [1025, 117] width 19 height 18
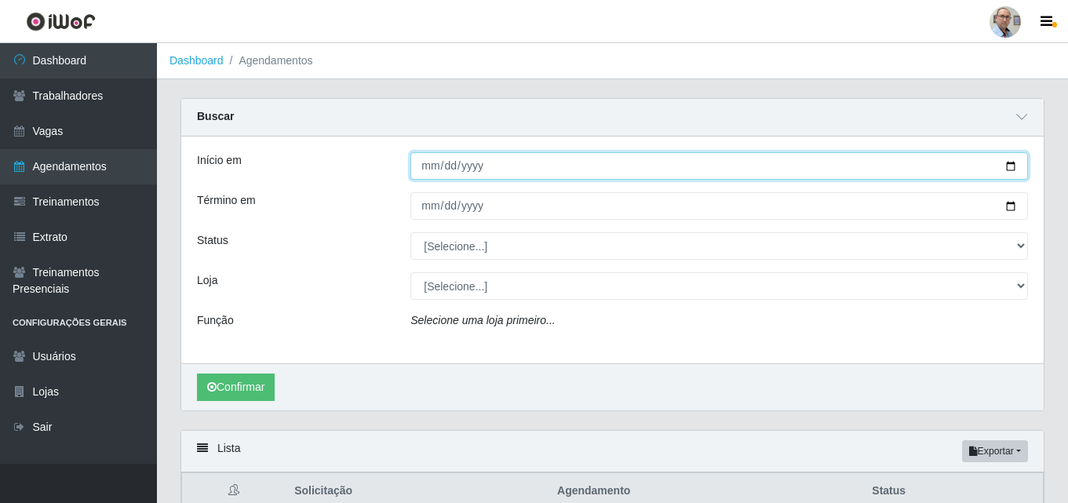
click at [1012, 159] on input "Início em" at bounding box center [719, 165] width 618 height 27
click at [1008, 169] on input "Início em" at bounding box center [719, 165] width 618 height 27
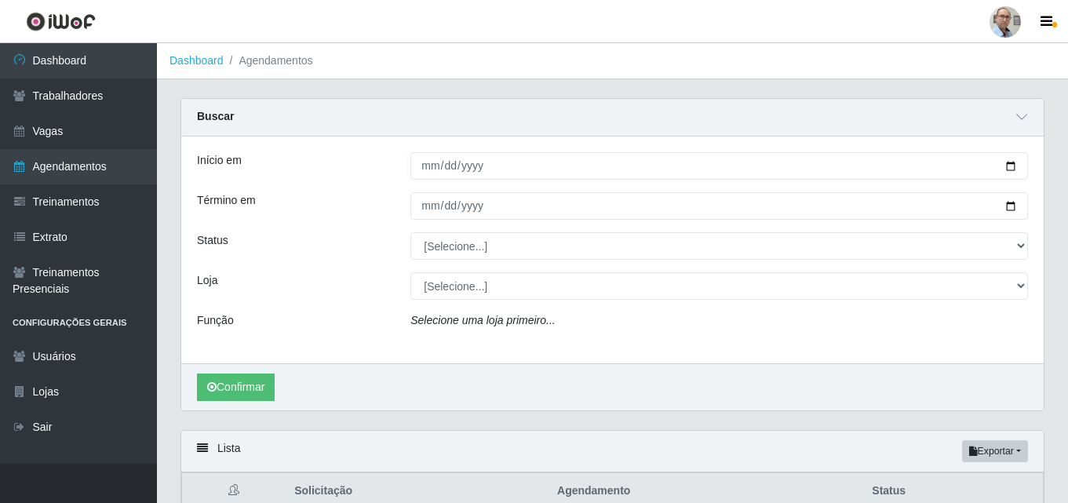
click at [815, 93] on main "Dashboard Agendamentos Carregando... Buscar Início em [GEOGRAPHIC_DATA] em Stat…" at bounding box center [612, 304] width 911 height 523
